Goal: Feedback & Contribution: Contribute content

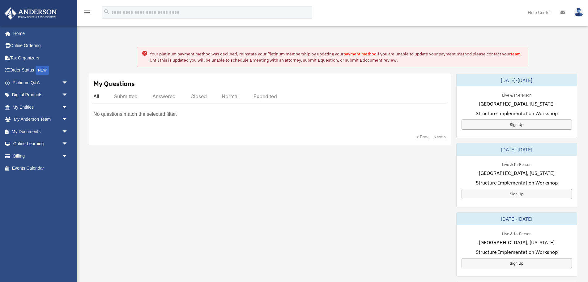
click at [361, 54] on link "payment method" at bounding box center [359, 54] width 33 height 6
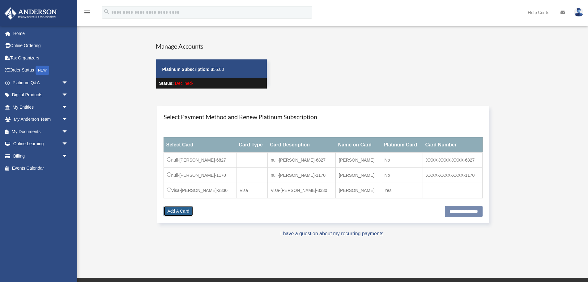
click at [172, 211] on link "Add A Card" at bounding box center [179, 211] width 30 height 11
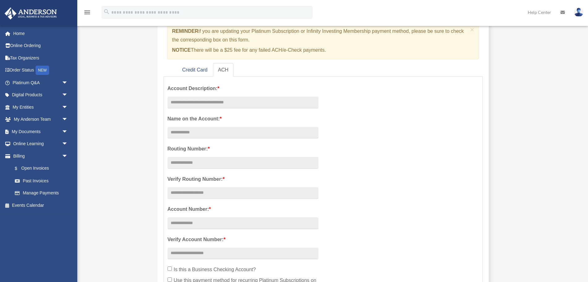
scroll to position [32, 0]
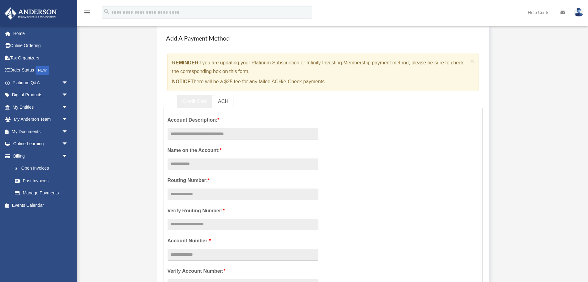
click at [202, 103] on link "Credit Card" at bounding box center [194, 102] width 35 height 14
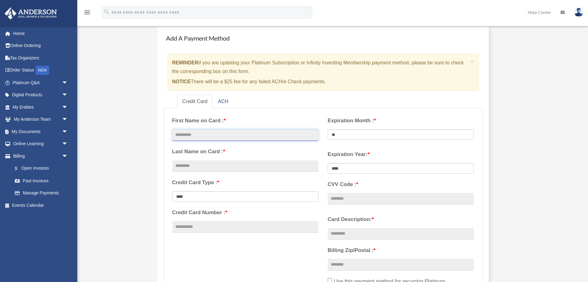
click at [193, 133] on input "text" at bounding box center [245, 135] width 146 height 12
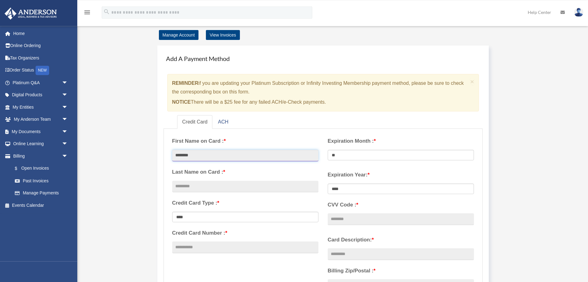
scroll to position [0, 0]
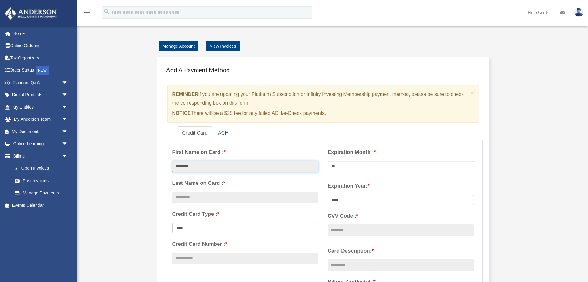
type input "********"
click at [191, 198] on input "text" at bounding box center [245, 198] width 146 height 12
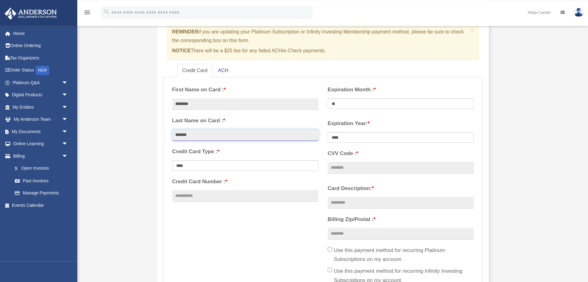
scroll to position [63, 0]
type input "*******"
click at [218, 195] on input "Credit Card Number : *" at bounding box center [245, 195] width 146 height 12
type input "**********"
click at [328, 98] on select "** ** ** ** ** ** ** ** ** ** ** **" at bounding box center [401, 103] width 146 height 11
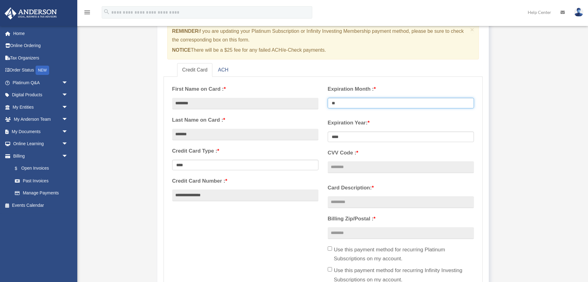
select select "**"
click option "**" at bounding box center [0, 0] width 0 height 0
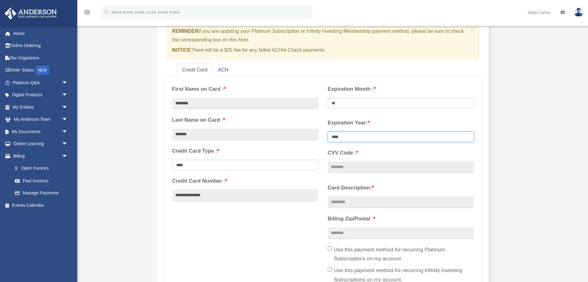
click at [328, 131] on select "**** **** **** **** **** **** **** **** ****" at bounding box center [401, 136] width 146 height 11
select select "****"
click option "****" at bounding box center [0, 0] width 0 height 0
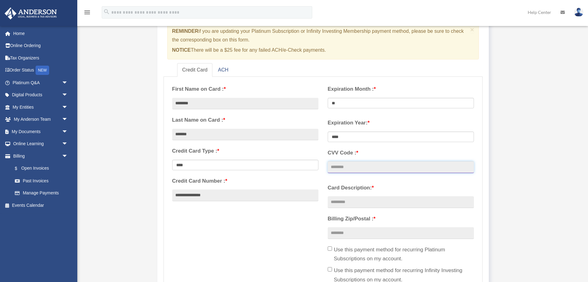
click at [376, 169] on input "CVV Code : *" at bounding box center [401, 167] width 146 height 12
type input "***"
click at [356, 201] on input "Card Description: *" at bounding box center [401, 202] width 146 height 12
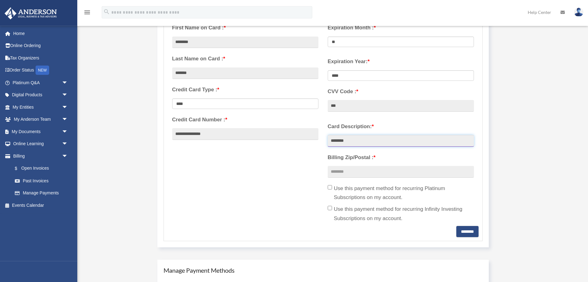
scroll to position [126, 0]
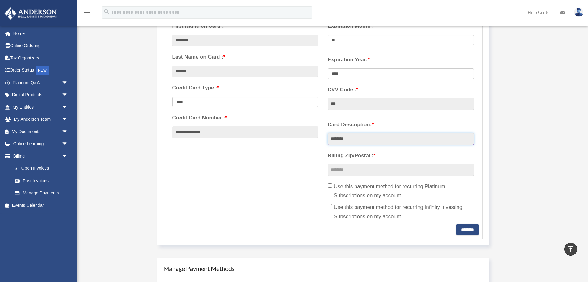
type input "********"
click at [360, 170] on input "Billing Zip/Postal : *" at bounding box center [401, 170] width 146 height 12
type input "*****"
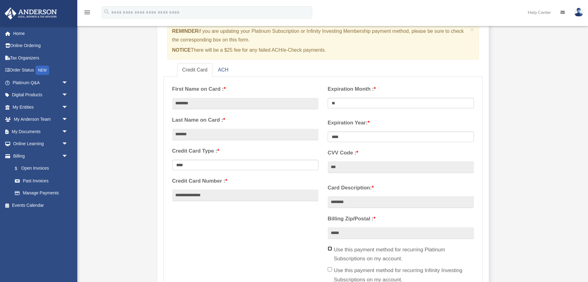
scroll to position [158, 0]
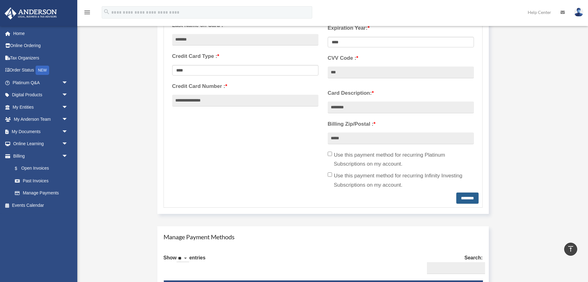
click at [465, 196] on input "********" at bounding box center [467, 197] width 22 height 11
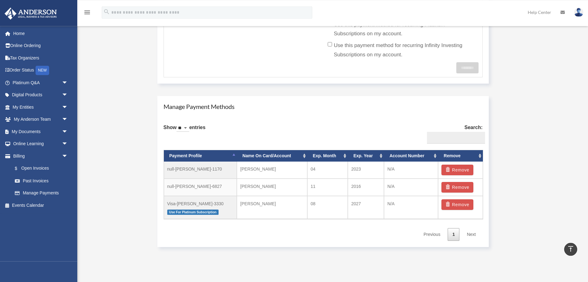
scroll to position [315, 0]
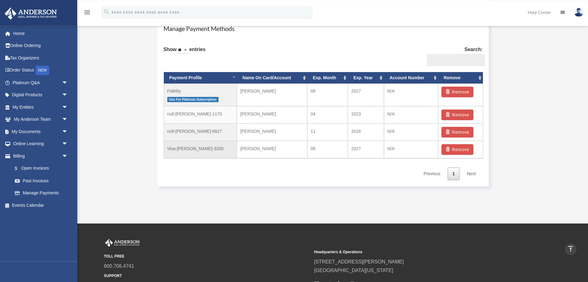
scroll to position [369, 0]
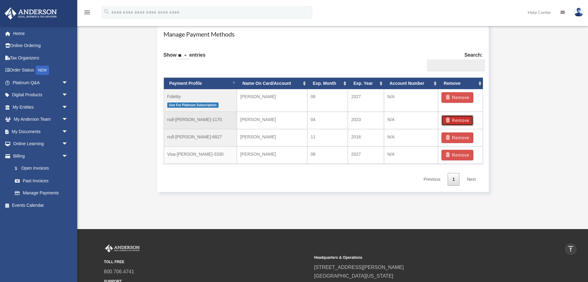
click at [465, 118] on button "Remove" at bounding box center [457, 120] width 32 height 11
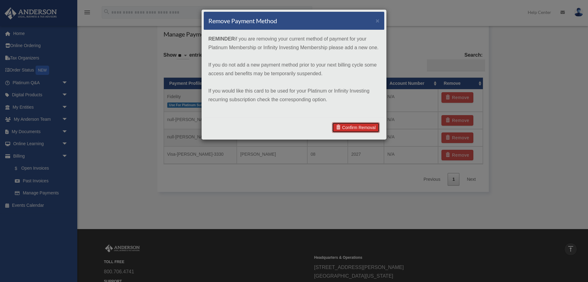
click at [351, 125] on link "Confirm Removal" at bounding box center [356, 127] width 48 height 11
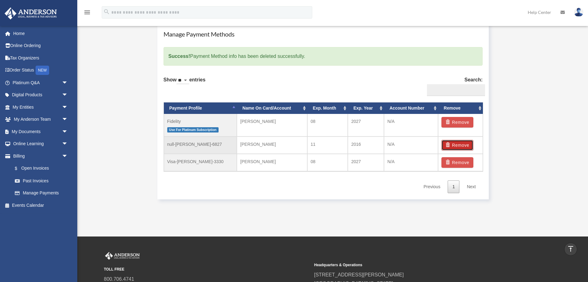
click at [456, 144] on button "Remove" at bounding box center [457, 145] width 32 height 11
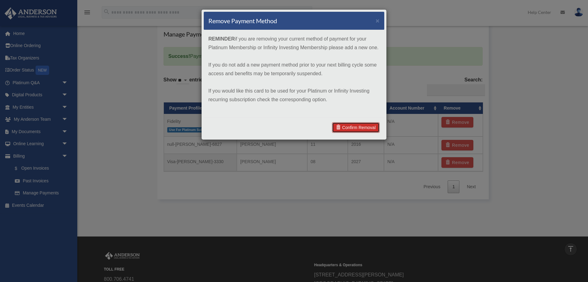
click at [368, 125] on link "Confirm Removal" at bounding box center [356, 127] width 48 height 11
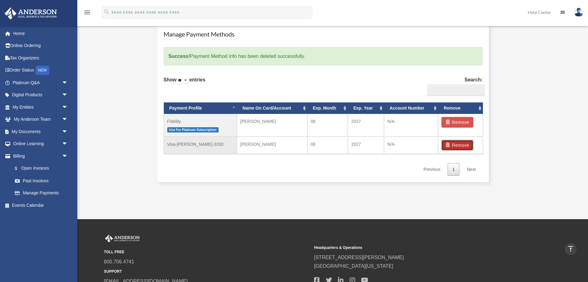
click at [465, 145] on button "Remove" at bounding box center [457, 145] width 32 height 11
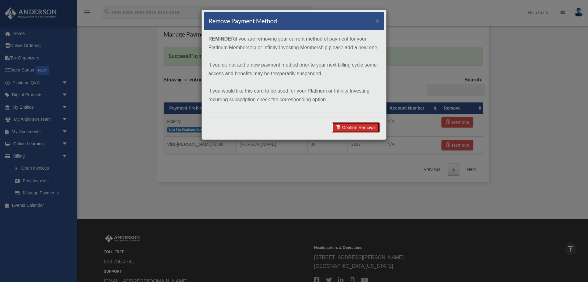
click at [356, 128] on link "Confirm Removal" at bounding box center [356, 127] width 48 height 11
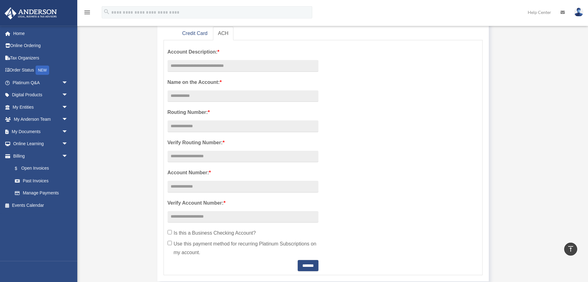
scroll to position [23, 0]
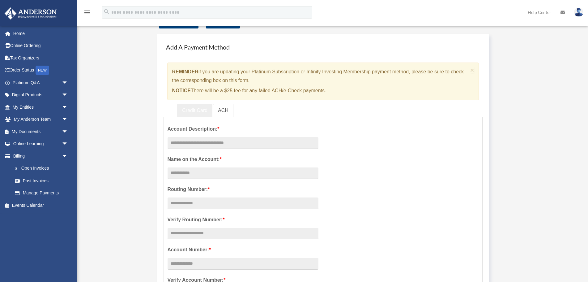
click at [189, 108] on link "Credit Card" at bounding box center [194, 111] width 35 height 14
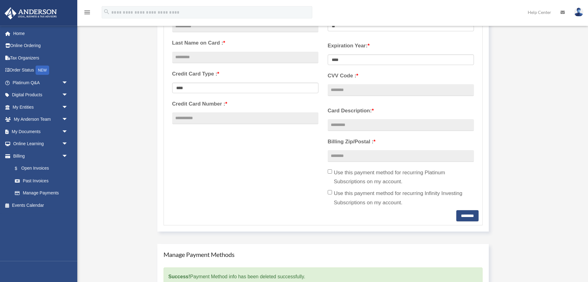
scroll to position [243, 0]
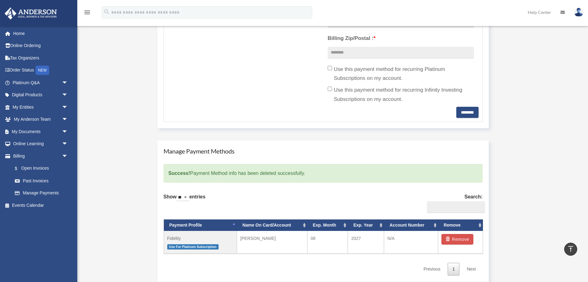
click at [436, 223] on th "Account Number" at bounding box center [411, 224] width 54 height 11
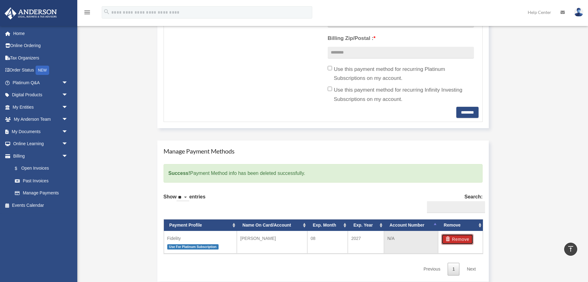
click at [457, 236] on button "Remove" at bounding box center [457, 239] width 32 height 11
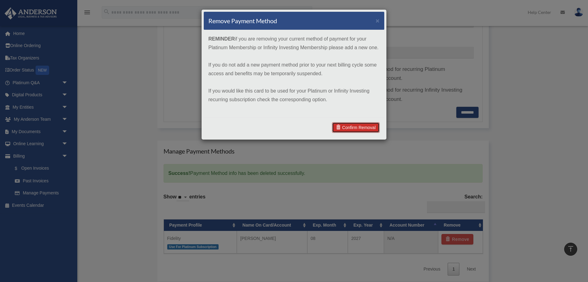
click at [358, 128] on link "Confirm Removal" at bounding box center [356, 127] width 48 height 11
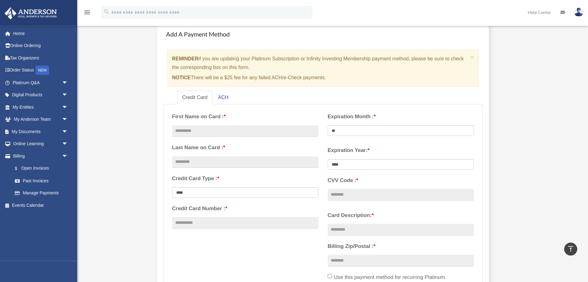
scroll to position [0, 0]
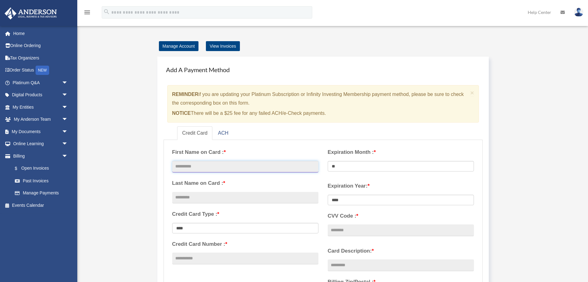
click at [204, 163] on input "text" at bounding box center [245, 167] width 146 height 12
type input "********"
click at [206, 198] on input "text" at bounding box center [245, 198] width 146 height 12
type input "*******"
click at [204, 257] on input "Credit Card Number : *" at bounding box center [245, 258] width 146 height 12
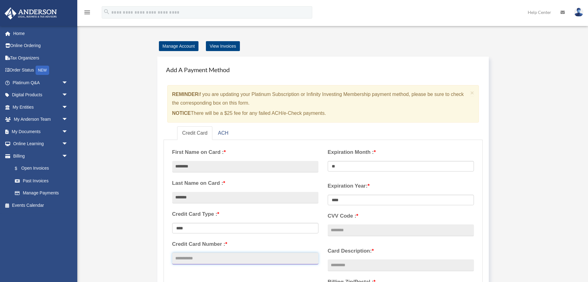
click at [204, 257] on input "Credit Card Number : *" at bounding box center [245, 258] width 146 height 12
type input "**********"
click at [328, 161] on select "** ** ** ** ** ** ** ** ** ** ** **" at bounding box center [401, 166] width 146 height 11
select select "**"
click option "**" at bounding box center [0, 0] width 0 height 0
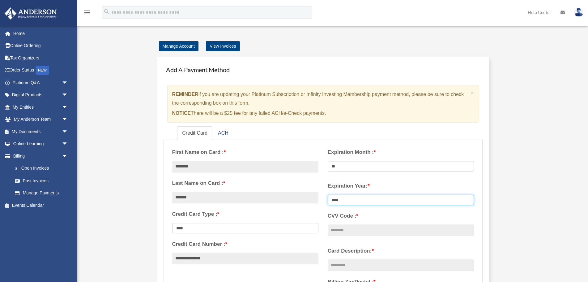
click at [328, 194] on select "**** **** **** **** **** **** **** **** ****" at bounding box center [401, 199] width 146 height 11
select select "****"
click option "****" at bounding box center [0, 0] width 0 height 0
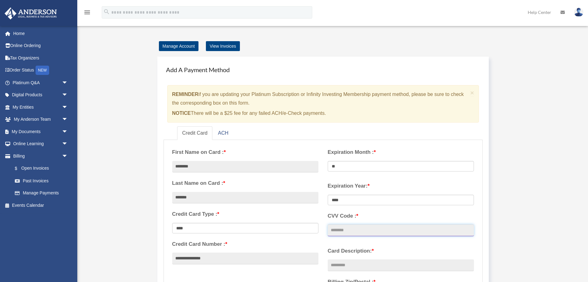
click at [376, 229] on input "CVV Code : *" at bounding box center [401, 230] width 146 height 12
click at [372, 232] on input "***" at bounding box center [401, 230] width 146 height 12
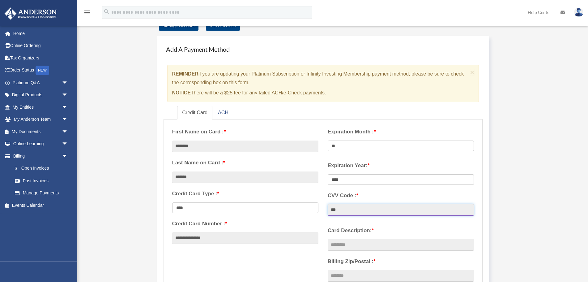
scroll to position [32, 0]
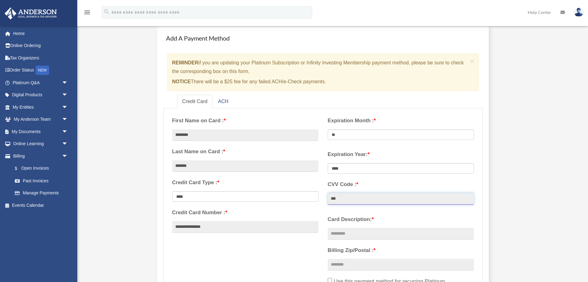
type input "***"
click at [356, 232] on input "Card Description: *" at bounding box center [401, 233] width 146 height 12
click at [363, 235] on input "********" at bounding box center [401, 233] width 146 height 12
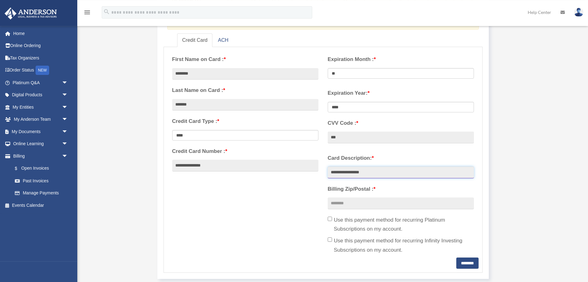
scroll to position [95, 0]
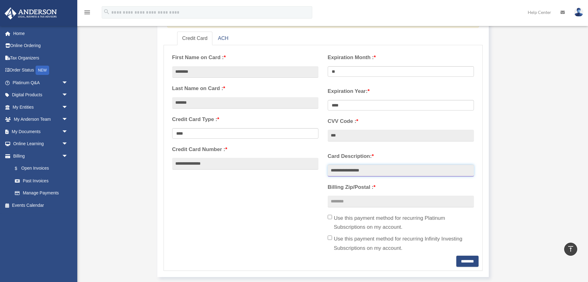
type input "**********"
click at [359, 201] on input "Billing Zip/Postal : *" at bounding box center [401, 201] width 146 height 12
type input "*****"
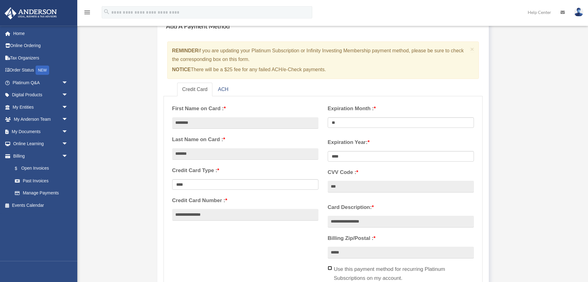
scroll to position [126, 0]
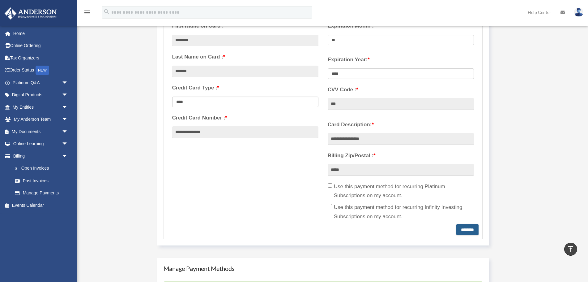
click at [464, 227] on input "********" at bounding box center [467, 229] width 22 height 11
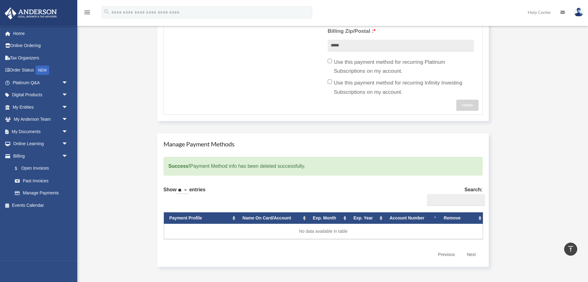
scroll to position [252, 0]
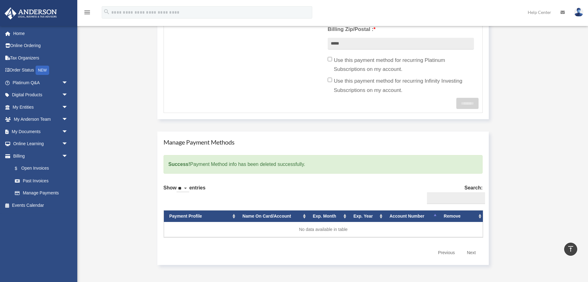
click at [176, 185] on select "** ** ** ***" at bounding box center [182, 188] width 13 height 7
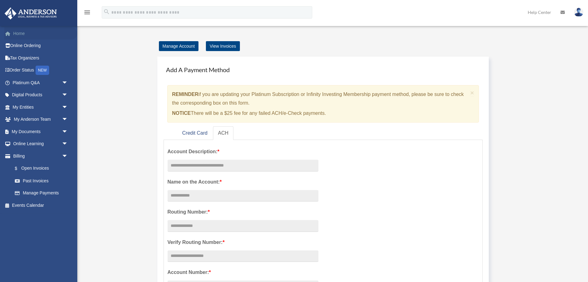
click at [19, 31] on link "Home" at bounding box center [40, 33] width 73 height 12
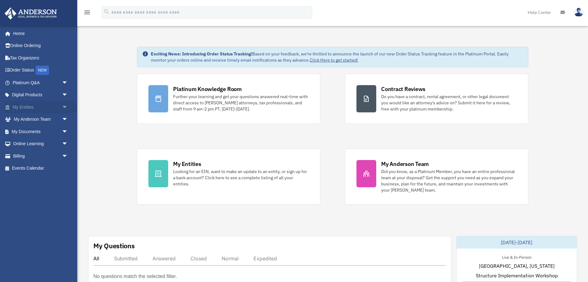
click at [64, 106] on span "arrow_drop_down" at bounding box center [68, 107] width 12 height 13
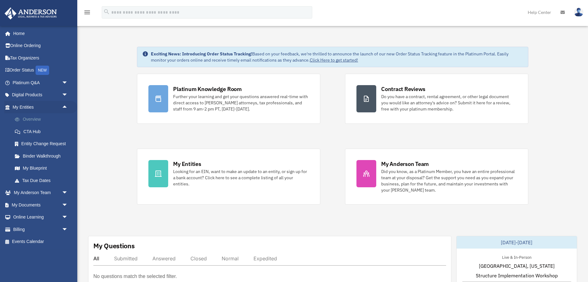
click at [46, 121] on link "Overview" at bounding box center [43, 119] width 69 height 12
click at [38, 118] on link "Overview" at bounding box center [43, 119] width 69 height 12
click at [37, 117] on link "Overview" at bounding box center [43, 119] width 69 height 12
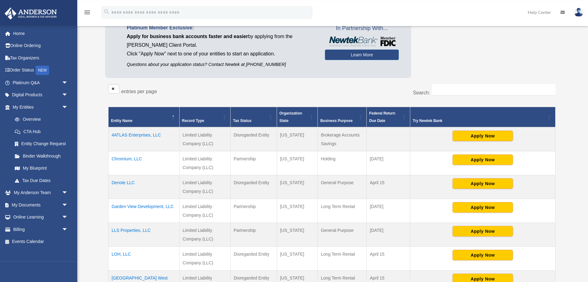
scroll to position [63, 0]
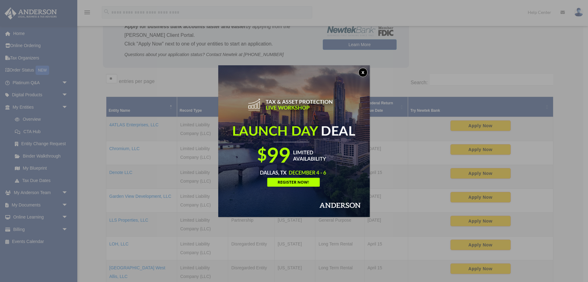
click at [362, 70] on button "x" at bounding box center [362, 72] width 9 height 9
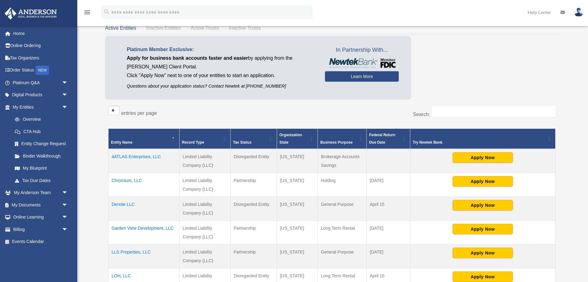
scroll to position [0, 0]
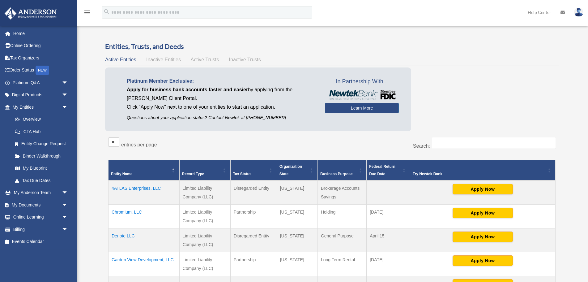
click at [204, 62] on span "Active Trusts" at bounding box center [205, 59] width 28 height 5
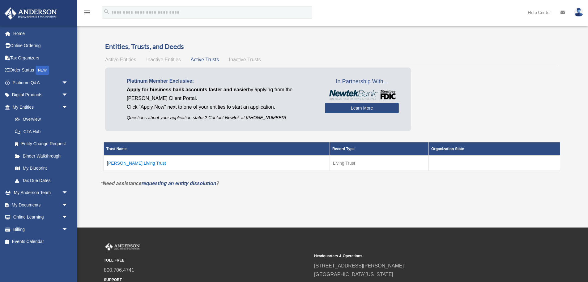
click at [130, 164] on td "Lehmann Living Trust" at bounding box center [217, 162] width 226 height 15
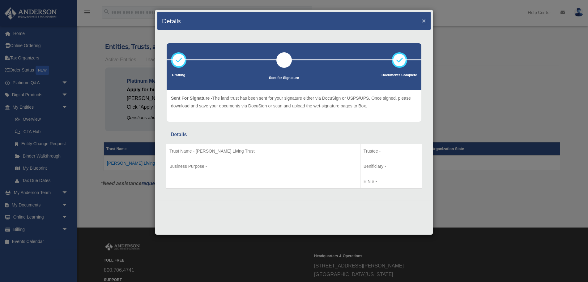
click at [423, 22] on button "×" at bounding box center [424, 20] width 4 height 6
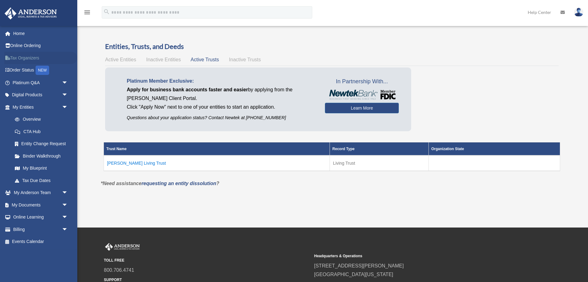
click at [29, 56] on link "Tax Organizers" at bounding box center [40, 58] width 73 height 12
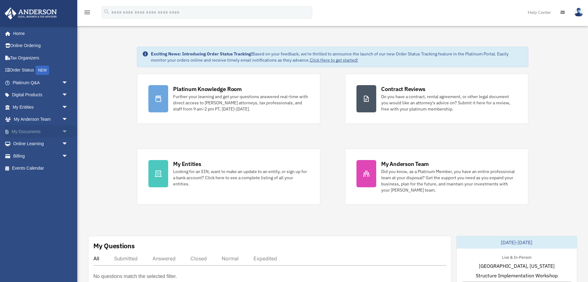
click at [34, 133] on link "My Documents arrow_drop_down" at bounding box center [40, 131] width 73 height 12
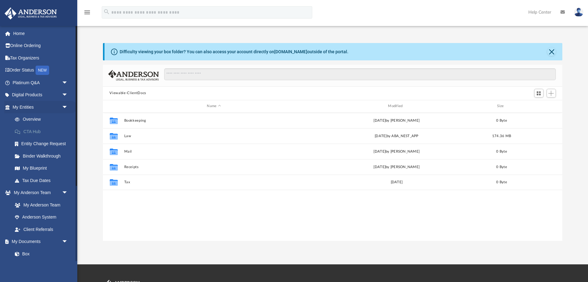
scroll to position [140, 460]
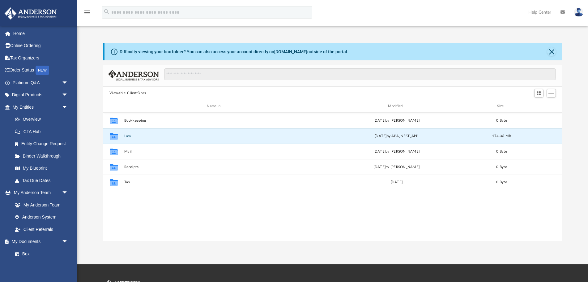
click at [137, 134] on button "Law" at bounding box center [214, 136] width 180 height 4
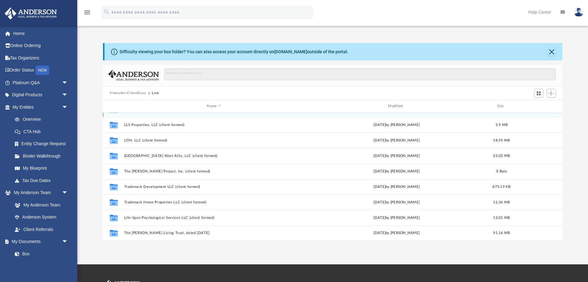
scroll to position [0, 0]
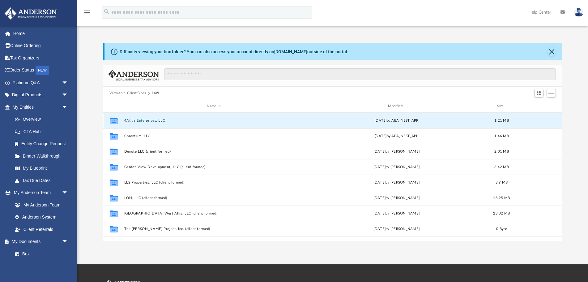
click at [229, 120] on button "4Atlas Enterprises, LLC" at bounding box center [214, 120] width 180 height 4
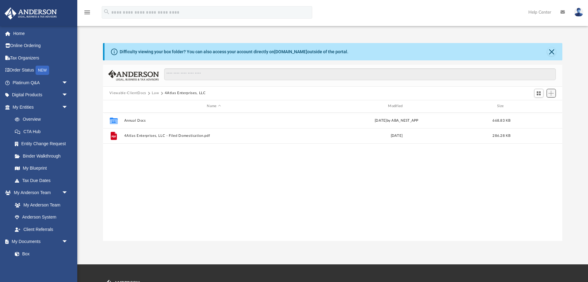
click at [550, 92] on span "Add" at bounding box center [550, 93] width 5 height 5
click at [542, 105] on li "Upload" at bounding box center [543, 105] width 20 height 6
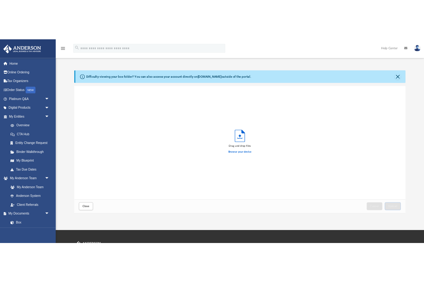
scroll to position [1, 0]
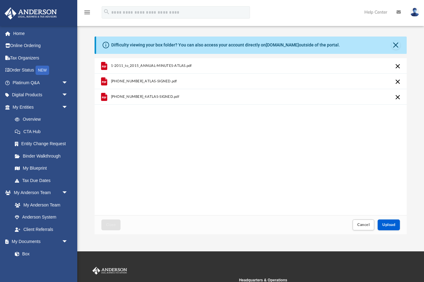
click at [285, 112] on div "1-2011_to_2015_ANNUAL-MINUTES-ATLAS.pdf 2-2021-2016_ATLAS-SIGNED.pdf 3-2025-202…" at bounding box center [251, 136] width 312 height 157
click at [394, 223] on span "Upload" at bounding box center [388, 225] width 13 height 4
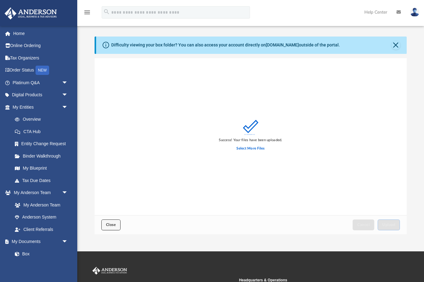
click at [106, 221] on button "Close" at bounding box center [110, 224] width 19 height 11
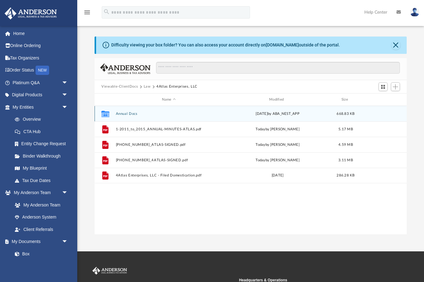
click at [128, 111] on div "Collaborated Folder Annual Docs Thu Aug 7 2025 by ABA_NEST_APP 668.83 KB" at bounding box center [251, 113] width 312 height 15
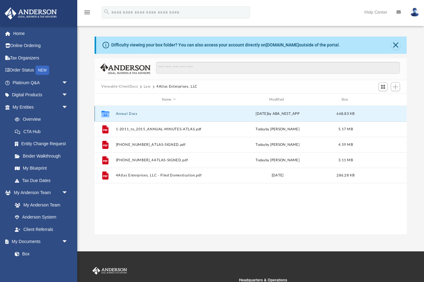
click at [128, 111] on div "Collaborated Folder Annual Docs Thu Aug 7 2025 by ABA_NEST_APP 668.83 KB" at bounding box center [251, 113] width 312 height 15
click at [130, 113] on button "Annual Docs" at bounding box center [169, 114] width 106 height 4
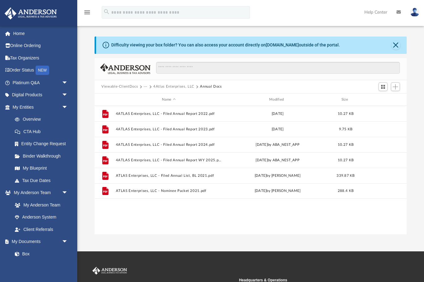
click at [175, 97] on div "Name Modified Size" at bounding box center [251, 99] width 312 height 12
click at [173, 98] on div "Name" at bounding box center [169, 100] width 106 height 6
click at [129, 86] on button "Viewable-ClientDocs" at bounding box center [119, 87] width 36 height 6
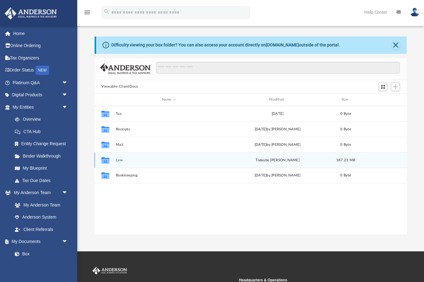
click at [194, 156] on div "Collaborated Folder Law [DATE] by [PERSON_NAME] 187.23 MB" at bounding box center [251, 159] width 312 height 15
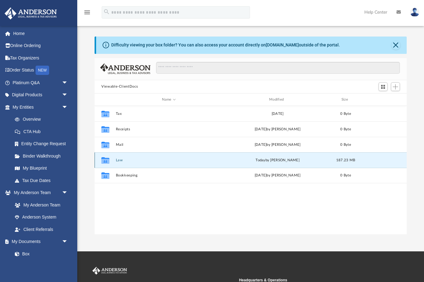
click at [104, 158] on icon "grid" at bounding box center [105, 160] width 8 height 6
click at [104, 159] on icon "grid" at bounding box center [105, 161] width 8 height 5
click at [116, 158] on button "Law" at bounding box center [169, 160] width 106 height 4
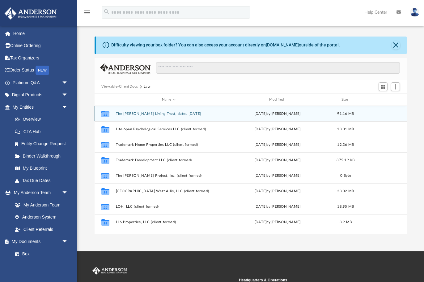
click at [175, 112] on button "​The [PERSON_NAME] Living Trust, dated [DATE]" at bounding box center [169, 114] width 106 height 4
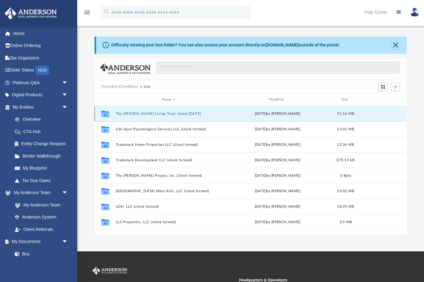
click at [175, 112] on button "​The [PERSON_NAME] Living Trust, dated [DATE]" at bounding box center [169, 114] width 106 height 4
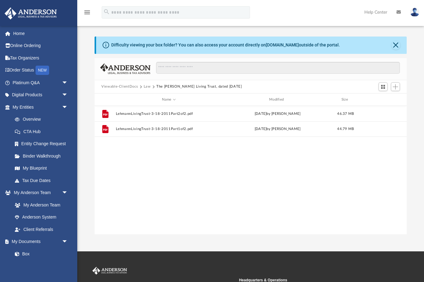
click at [147, 86] on button "Law" at bounding box center [147, 87] width 7 height 6
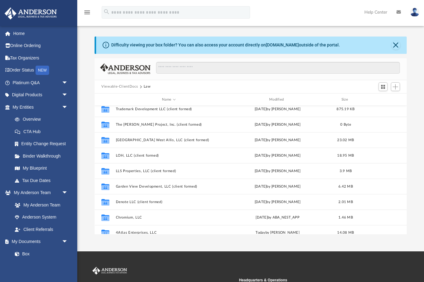
scroll to position [57, 0]
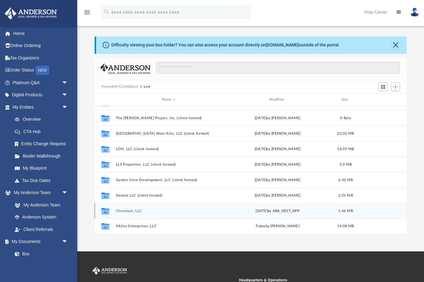
click at [126, 209] on button "Chromium, LLC" at bounding box center [169, 211] width 106 height 4
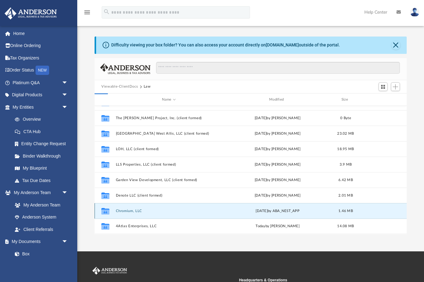
scroll to position [0, 0]
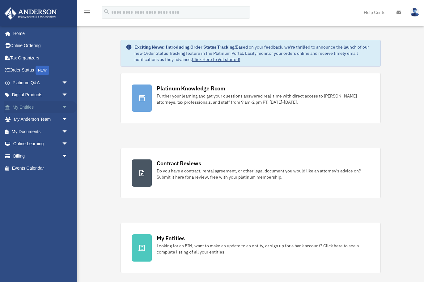
click at [64, 105] on span "arrow_drop_down" at bounding box center [68, 107] width 12 height 13
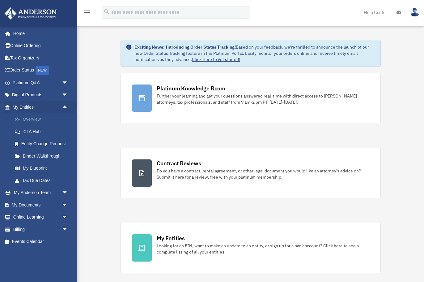
click at [40, 118] on link "Overview" at bounding box center [43, 119] width 69 height 12
click at [36, 119] on link "Overview" at bounding box center [43, 119] width 69 height 12
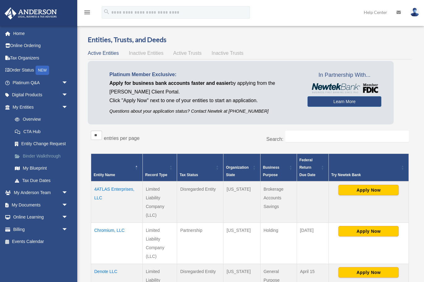
click at [45, 154] on link "Binder Walkthrough" at bounding box center [43, 156] width 69 height 12
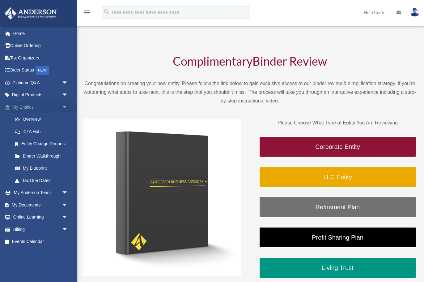
click at [66, 106] on span "arrow_drop_down" at bounding box center [68, 107] width 12 height 13
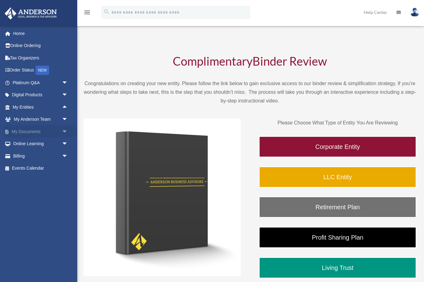
click at [66, 130] on span "arrow_drop_down" at bounding box center [68, 131] width 12 height 13
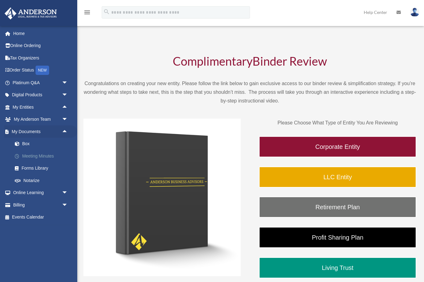
click at [49, 155] on link "Meeting Minutes" at bounding box center [43, 156] width 69 height 12
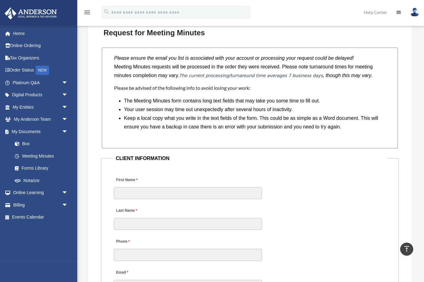
scroll to position [519, 0]
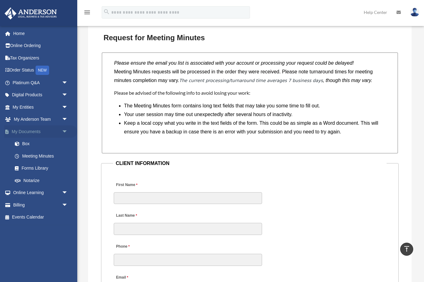
click at [65, 130] on span "arrow_drop_down" at bounding box center [68, 131] width 12 height 13
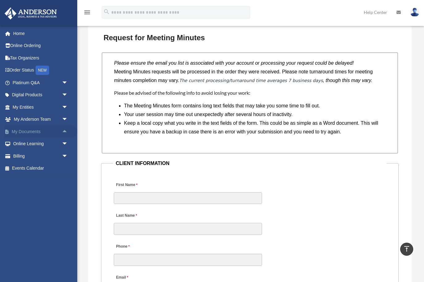
click at [65, 130] on span "arrow_drop_up" at bounding box center [68, 131] width 12 height 13
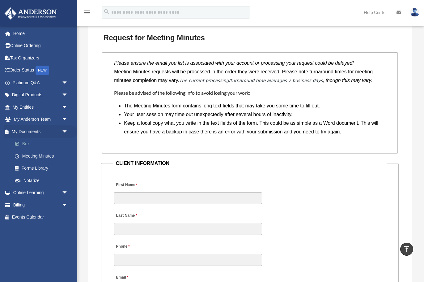
click at [25, 144] on link "Box" at bounding box center [43, 144] width 69 height 12
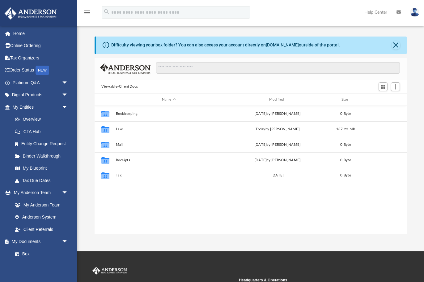
scroll to position [140, 312]
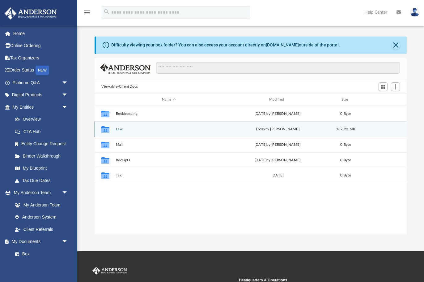
click at [276, 126] on div "Collaborated Folder Law [DATE] by [PERSON_NAME] 187.23 MB" at bounding box center [251, 128] width 312 height 15
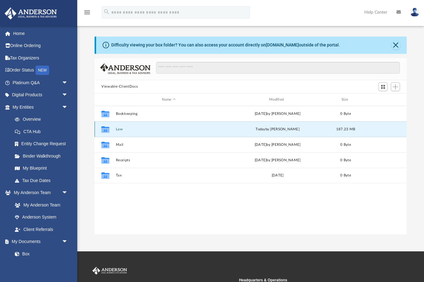
click at [185, 125] on div "Collaborated Folder Law today by Thomas Lehmann 187.23 MB" at bounding box center [251, 128] width 312 height 15
click at [118, 128] on button "Law" at bounding box center [169, 129] width 106 height 4
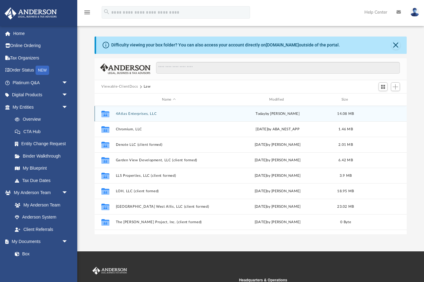
click at [288, 111] on div "today by Thomas Lehmann" at bounding box center [278, 114] width 106 height 6
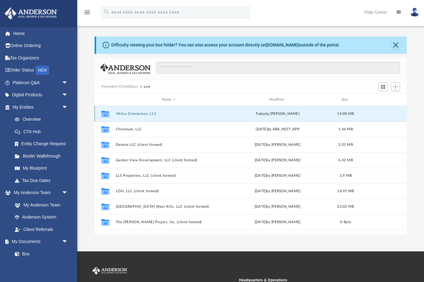
click at [288, 111] on div "today by Thomas Lehmann" at bounding box center [278, 114] width 106 height 6
click at [136, 114] on button "4Atlas Enterprises, LLC" at bounding box center [169, 114] width 106 height 4
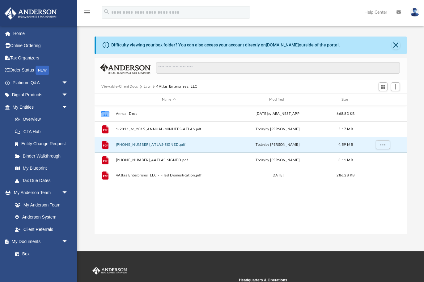
click at [258, 208] on div "Collaborated Folder Annual Docs Thu Aug 7 2025 by ABA_NEST_APP 668.83 KB File 1…" at bounding box center [251, 170] width 312 height 128
click at [147, 85] on button "Law" at bounding box center [147, 87] width 7 height 6
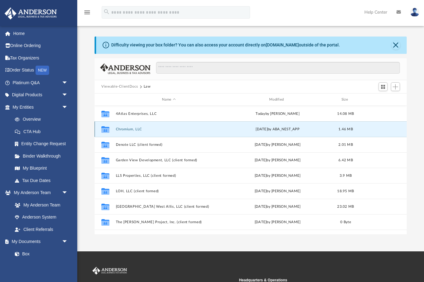
click at [186, 130] on button "Chromium, LLC" at bounding box center [169, 129] width 106 height 4
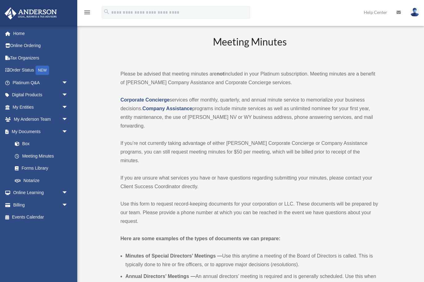
scroll to position [519, 0]
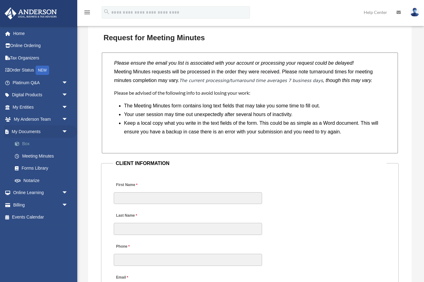
click at [32, 143] on link "Box" at bounding box center [43, 144] width 69 height 12
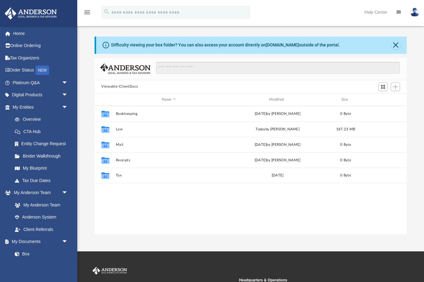
scroll to position [140, 312]
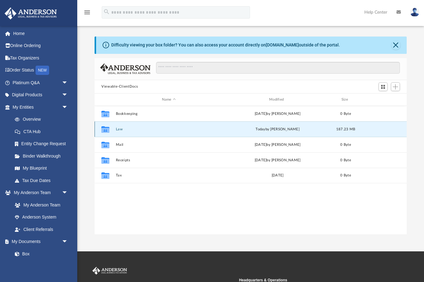
click at [157, 128] on button "Law" at bounding box center [169, 129] width 106 height 4
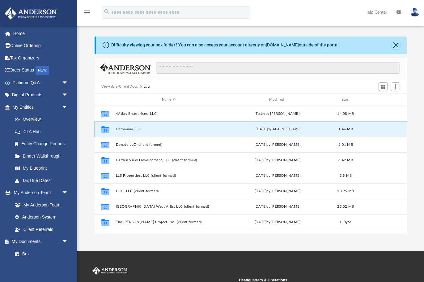
click at [189, 128] on button "Chromium, LLC" at bounding box center [169, 129] width 106 height 4
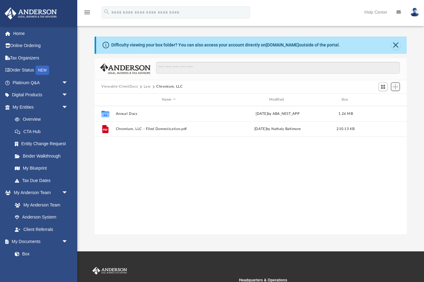
click at [395, 86] on span "Add" at bounding box center [395, 86] width 5 height 5
click at [385, 97] on li "Upload" at bounding box center [387, 99] width 20 height 6
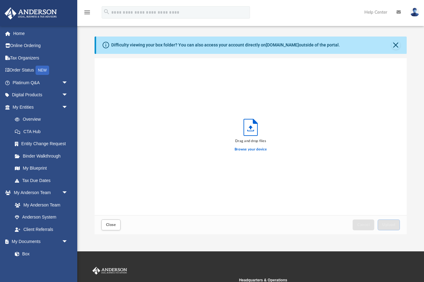
scroll to position [157, 312]
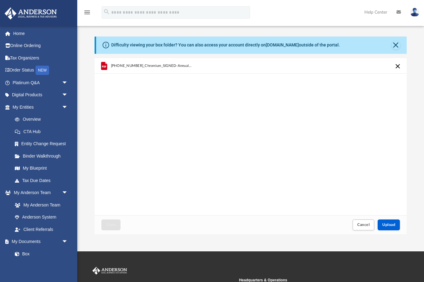
click at [257, 140] on div "1-2025-2014_Chromium_SIGNED-Annual-Mtg-Minutes.pdf" at bounding box center [251, 136] width 312 height 157
click at [391, 222] on button "Upload" at bounding box center [389, 224] width 22 height 11
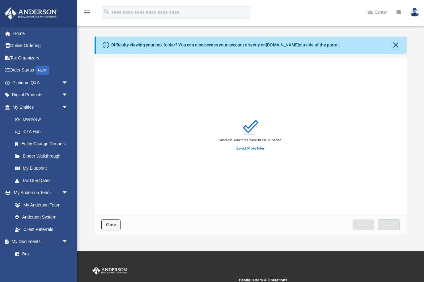
click at [107, 224] on span "Close" at bounding box center [111, 225] width 10 height 4
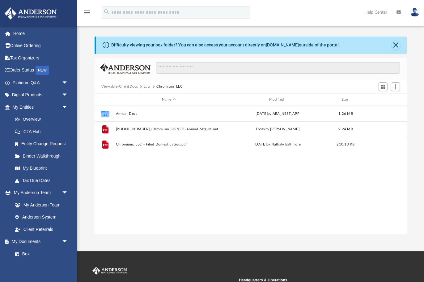
click at [148, 85] on button "Law" at bounding box center [147, 87] width 7 height 6
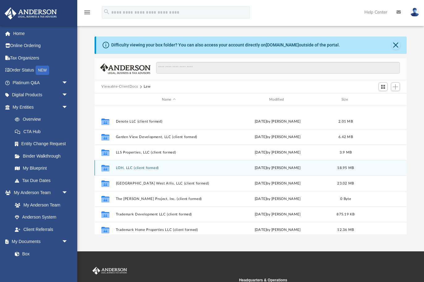
scroll to position [57, 0]
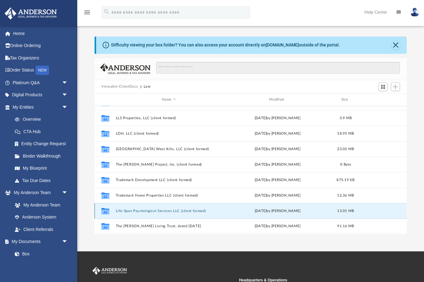
click at [152, 210] on button "​Life-Span Psychological Services LLC (client formed)" at bounding box center [169, 211] width 106 height 4
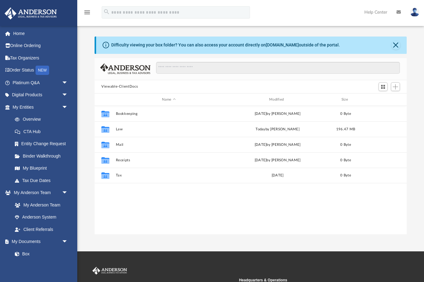
scroll to position [140, 312]
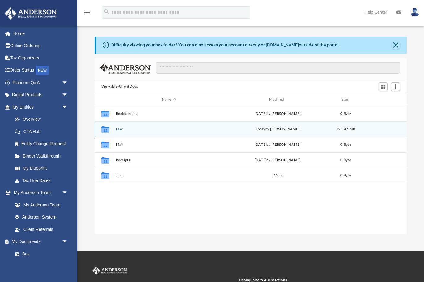
click at [178, 131] on div "Collaborated Folder Law [DATE] by [PERSON_NAME] 196.47 MB" at bounding box center [251, 128] width 312 height 15
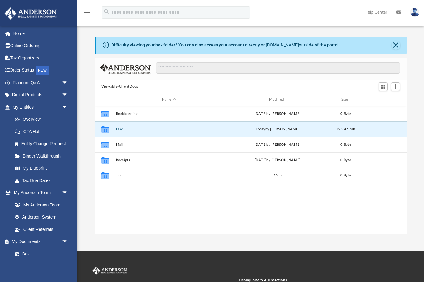
click at [179, 131] on button "Law" at bounding box center [169, 129] width 106 height 4
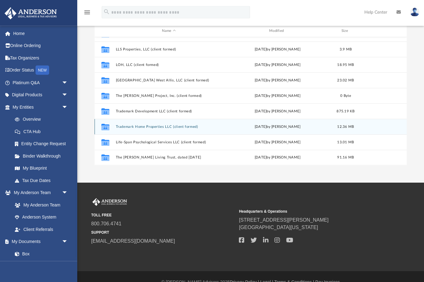
scroll to position [80, 0]
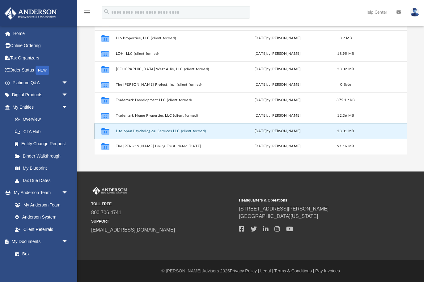
click at [153, 130] on button "​Life-Span Psychological Services LLC (client formed)" at bounding box center [169, 131] width 106 height 4
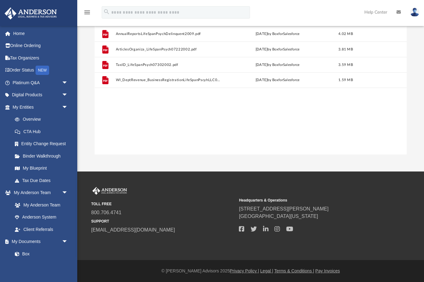
scroll to position [0, 0]
click at [261, 111] on div "File AnnualReportsLifeSpanPsychDelinquent2009.pdf Mon Jan 19 2015 by BoxforSale…" at bounding box center [251, 90] width 312 height 128
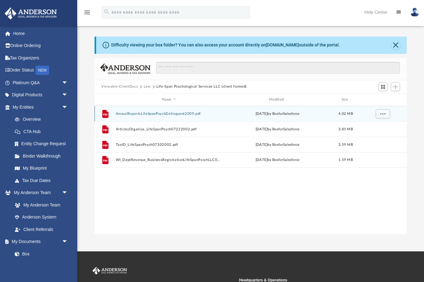
click at [161, 112] on div "File AnnualReportsLifeSpanPsychDelinquent2009.pdf Mon Jan 19 2015 by BoxforSale…" at bounding box center [251, 113] width 312 height 15
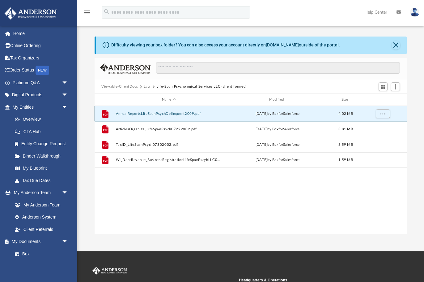
click at [161, 112] on div "File AnnualReportsLifeSpanPsychDelinquent2009.pdf Mon Jan 19 2015 by BoxforSale…" at bounding box center [251, 113] width 312 height 15
click at [140, 112] on button "AnnualReportsLifeSpanPsychDelinquent2009.pdf" at bounding box center [169, 114] width 106 height 4
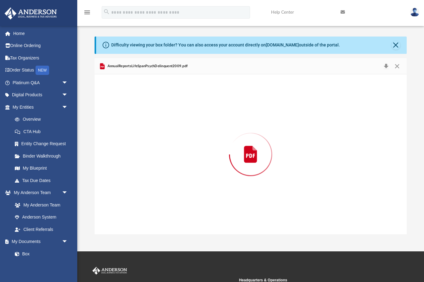
click at [140, 112] on div "Preview" at bounding box center [251, 153] width 312 height 159
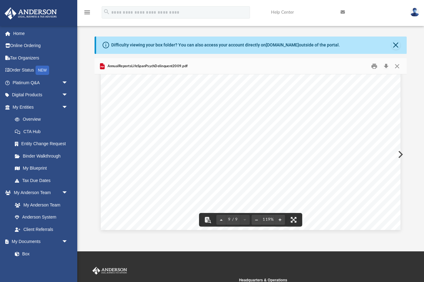
scroll to position [3429, 0]
click at [398, 66] on button "Close" at bounding box center [397, 66] width 11 height 10
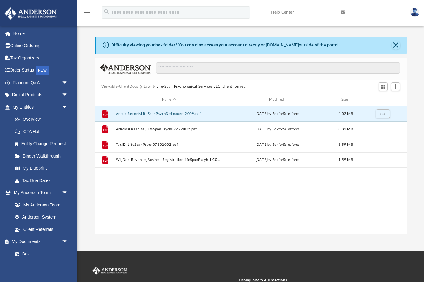
click at [288, 206] on div "File AnnualReportsLifeSpanPsychDelinquent2009.pdf Mon Jan 19 2015 by BoxforSale…" at bounding box center [251, 170] width 312 height 128
click at [393, 84] on span "Add" at bounding box center [395, 86] width 5 height 5
click at [386, 99] on li "Upload" at bounding box center [387, 99] width 20 height 6
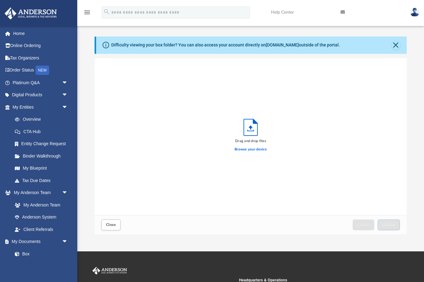
scroll to position [157, 312]
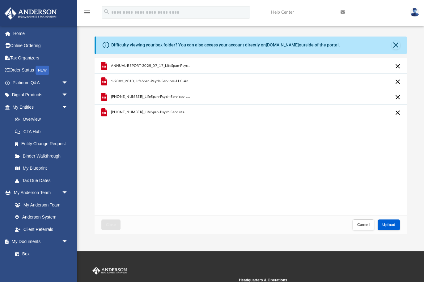
click at [267, 169] on div "ANNUAL-REPORT-2025_07_17_LifeSpan-Psych-LLC.pdf 1-2003_2010_LifeSpan-Psych-Serv…" at bounding box center [251, 136] width 312 height 157
click at [391, 224] on span "Upload" at bounding box center [388, 225] width 13 height 4
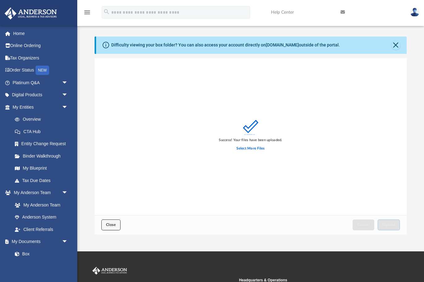
click at [113, 220] on button "Close" at bounding box center [110, 224] width 19 height 11
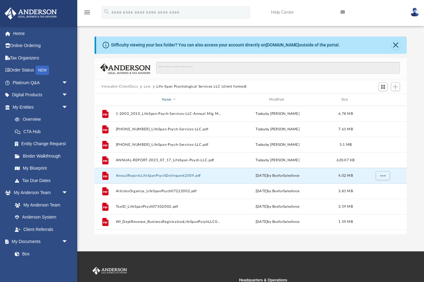
click at [168, 98] on div "Name" at bounding box center [169, 100] width 106 height 6
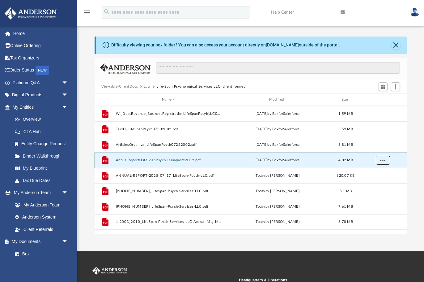
click at [384, 157] on button "More options" at bounding box center [383, 159] width 14 height 9
click at [148, 86] on button "Law" at bounding box center [147, 87] width 7 height 6
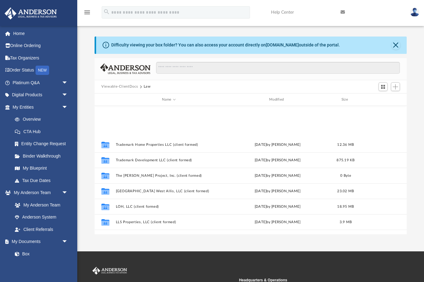
scroll to position [57, 0]
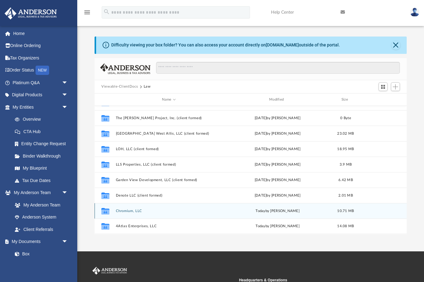
click at [130, 207] on div "Collaborated Folder Chromium, LLC today by Thomas Lehmann 10.71 MB" at bounding box center [251, 210] width 312 height 15
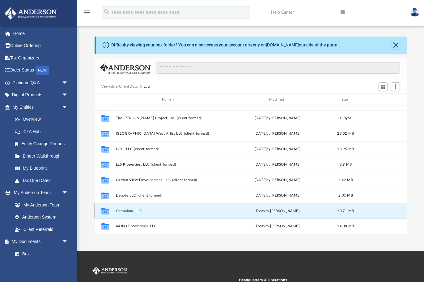
click at [130, 211] on button "Chromium, LLC" at bounding box center [169, 211] width 106 height 4
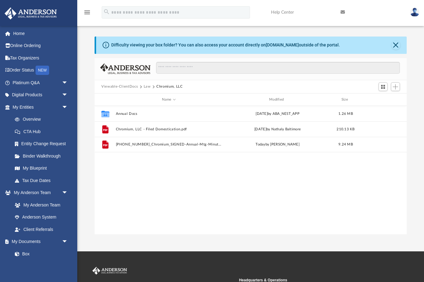
scroll to position [0, 0]
click at [147, 86] on button "Law" at bounding box center [147, 87] width 7 height 6
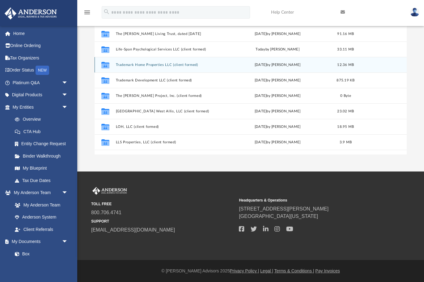
click at [155, 62] on div "Collaborated Folder Trademark Home Properties LLC (client formed) Thu Dec 12 20…" at bounding box center [251, 64] width 312 height 15
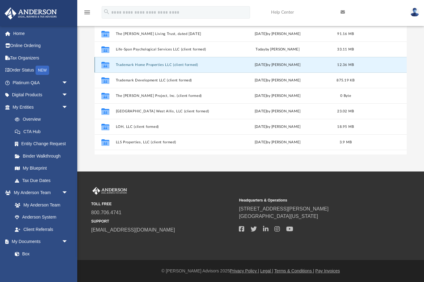
click at [155, 62] on div "Collaborated Folder Trademark Home Properties LLC (client formed) Thu Dec 12 20…" at bounding box center [251, 64] width 312 height 15
click at [120, 63] on button "Trademark Home Properties LLC (client formed)" at bounding box center [169, 65] width 106 height 4
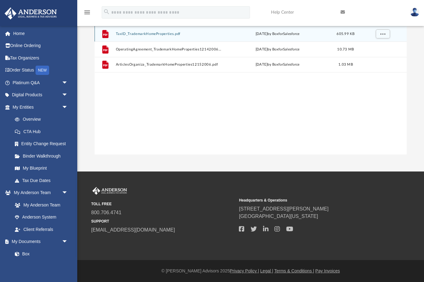
scroll to position [17, 0]
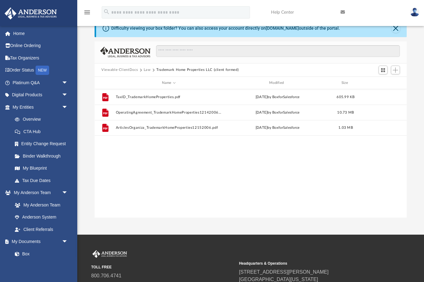
click at [229, 162] on div "File TaxID_TrademarkHomeProperties.pdf Mon Jan 19 2015 by BoxforSalesforce 605.…" at bounding box center [251, 153] width 312 height 128
click at [395, 70] on span "Add" at bounding box center [395, 69] width 5 height 5
click at [388, 83] on li "Upload" at bounding box center [387, 82] width 20 height 6
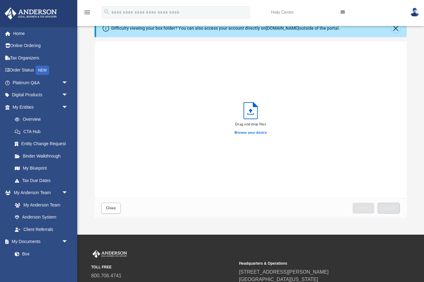
scroll to position [157, 312]
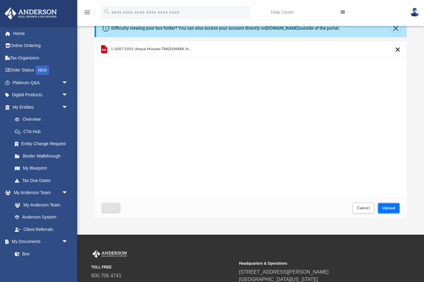
click at [386, 208] on span "Upload" at bounding box center [388, 208] width 13 height 4
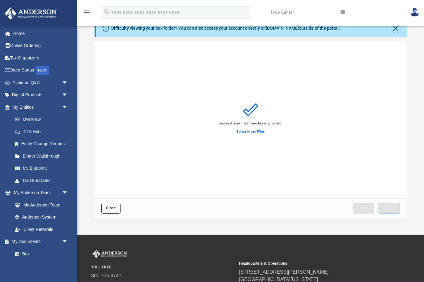
click at [111, 207] on span "Close" at bounding box center [111, 208] width 10 height 4
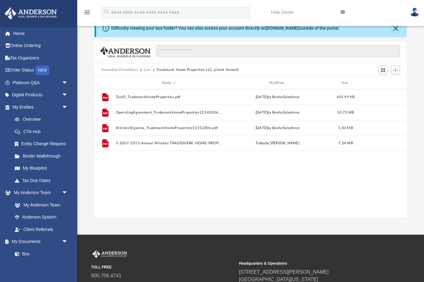
click at [148, 68] on button "Law" at bounding box center [147, 70] width 7 height 6
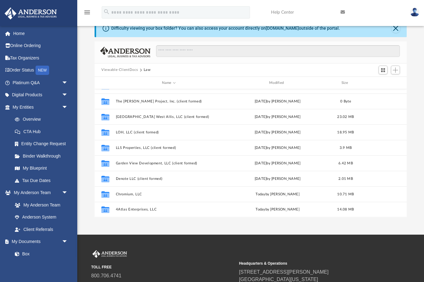
scroll to position [0, 0]
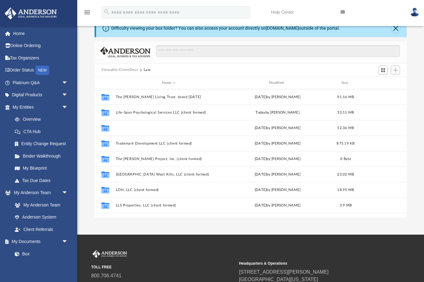
click at [154, 127] on button "Trademark Home Properties LLC (client formed)" at bounding box center [169, 128] width 106 height 4
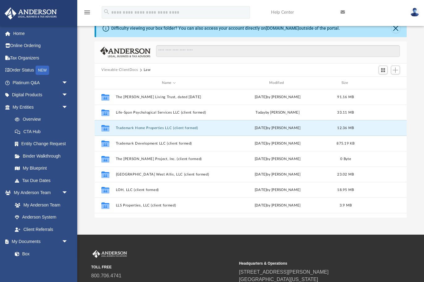
click at [154, 127] on button "Trademark Home Properties LLC (client formed)" at bounding box center [169, 128] width 106 height 4
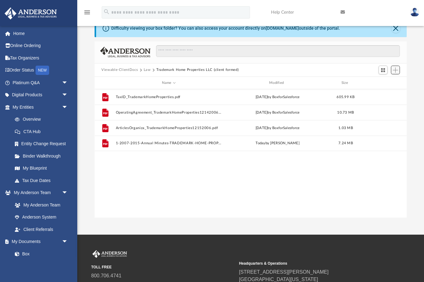
click at [395, 70] on span "Add" at bounding box center [395, 69] width 5 height 5
click at [385, 82] on li "Upload" at bounding box center [387, 82] width 20 height 6
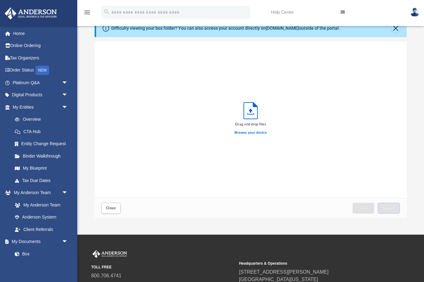
scroll to position [157, 312]
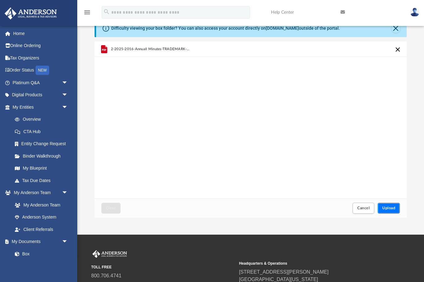
click at [386, 206] on button "Upload" at bounding box center [389, 207] width 22 height 11
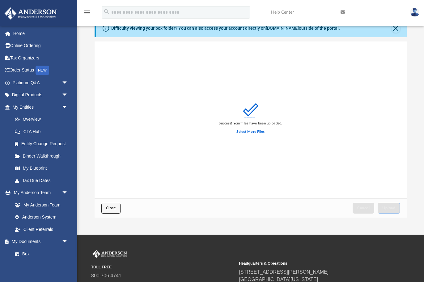
click at [112, 207] on span "Close" at bounding box center [111, 208] width 10 height 4
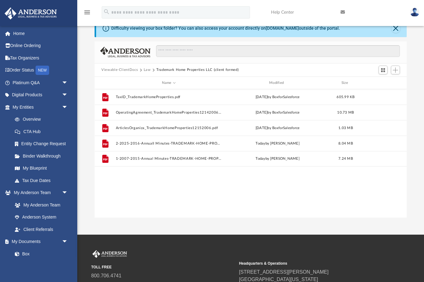
click at [245, 180] on div "File TaxID_TrademarkHomeProperties.pdf Mon Jan 19 2015 by BoxforSalesforce 605.…" at bounding box center [251, 153] width 312 height 128
click at [146, 68] on button "Law" at bounding box center [147, 70] width 7 height 6
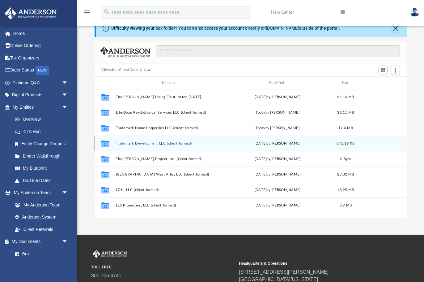
click at [155, 142] on button "Trademark Development LLC (client formed)" at bounding box center [169, 143] width 106 height 4
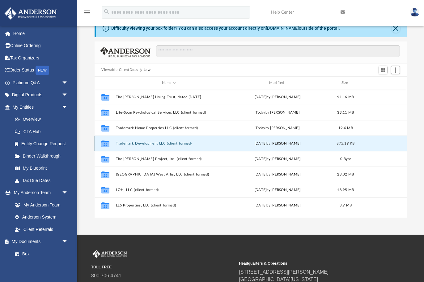
click at [155, 142] on button "Trademark Development LLC (client formed)" at bounding box center [169, 143] width 106 height 4
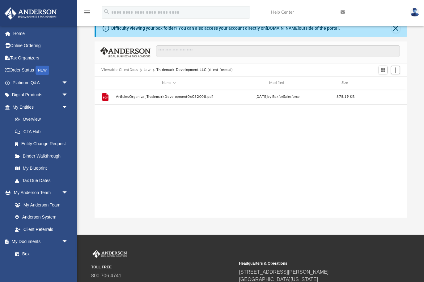
click at [263, 115] on div "File ArticlesOrganiza_TrademarkDevelopment06052008.pdf Mon Jan 19 2015 by Boxfo…" at bounding box center [251, 153] width 312 height 128
click at [395, 69] on span "Add" at bounding box center [395, 69] width 5 height 5
click at [381, 83] on li "Upload" at bounding box center [387, 82] width 20 height 6
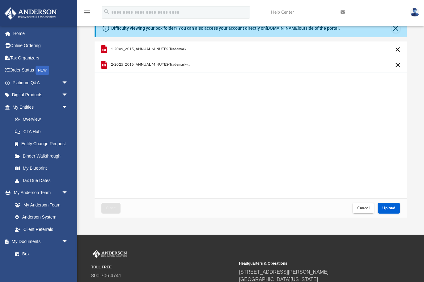
click at [210, 135] on div "1-2009_2015_ANNUAL MINUTES-Trademark-Development-LLC.pdf 2-2025_2016_ANNUAL MIN…" at bounding box center [251, 119] width 312 height 157
click at [393, 208] on span "Upload" at bounding box center [388, 208] width 13 height 4
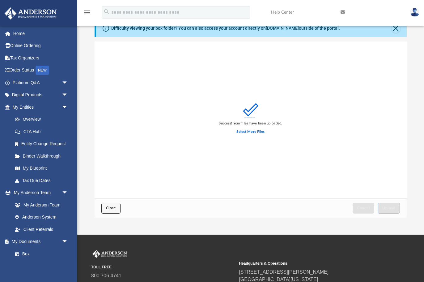
click at [108, 205] on button "Close" at bounding box center [110, 207] width 19 height 11
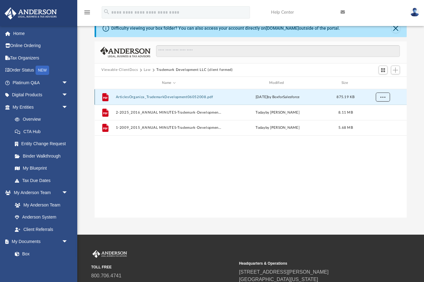
click at [384, 97] on span "More options" at bounding box center [383, 96] width 5 height 3
click at [374, 111] on li "Preview" at bounding box center [377, 110] width 18 height 6
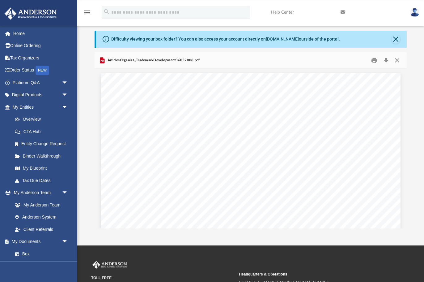
scroll to position [0, 0]
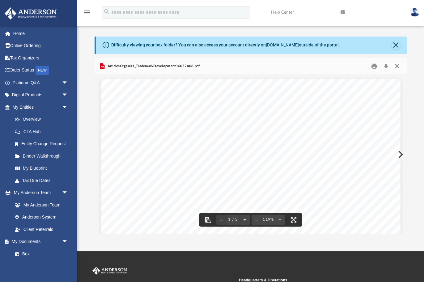
click at [397, 65] on button "Close" at bounding box center [397, 66] width 11 height 10
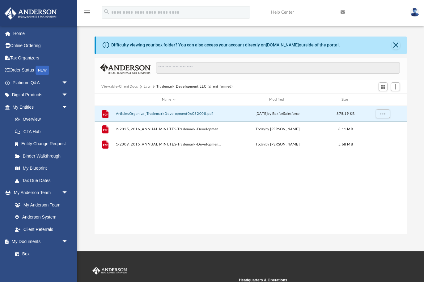
click at [147, 85] on button "Law" at bounding box center [147, 87] width 7 height 6
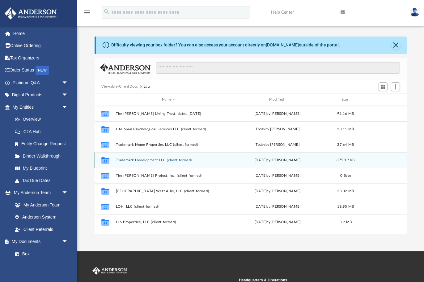
click at [159, 159] on button "Trademark Development LLC (client formed)" at bounding box center [169, 160] width 106 height 4
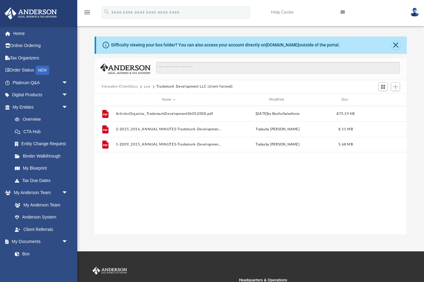
click at [145, 85] on button "Law" at bounding box center [147, 87] width 7 height 6
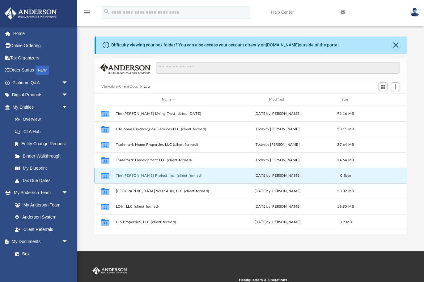
click at [152, 175] on button "The [PERSON_NAME] Project, Inc. (client formed)" at bounding box center [169, 175] width 106 height 4
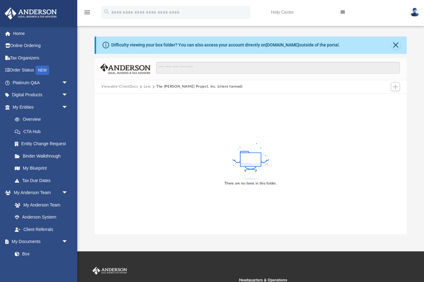
click at [144, 85] on button "Law" at bounding box center [147, 87] width 7 height 6
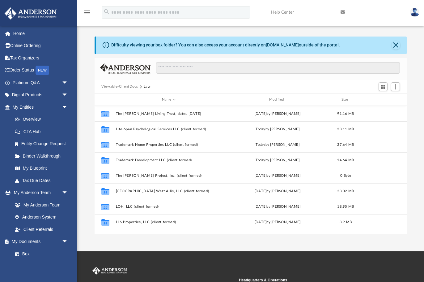
scroll to position [140, 312]
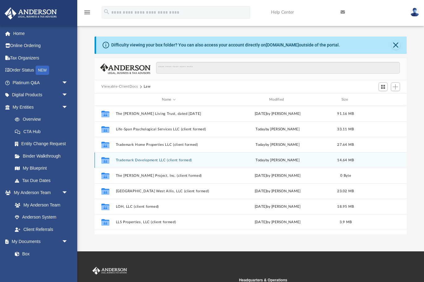
click at [157, 160] on button "Trademark Development LLC (client formed)" at bounding box center [169, 160] width 106 height 4
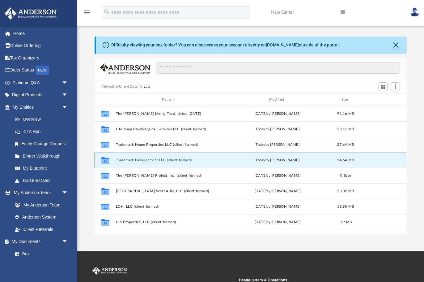
click at [157, 160] on button "Trademark Development LLC (client formed)" at bounding box center [169, 160] width 106 height 4
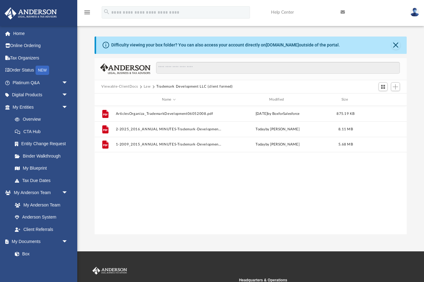
click at [145, 84] on button "Law" at bounding box center [147, 87] width 7 height 6
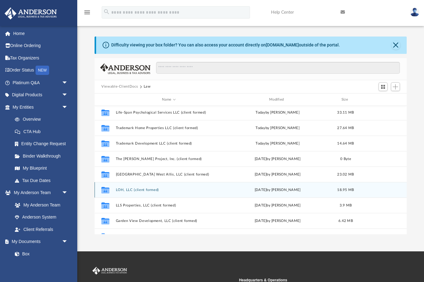
scroll to position [0, 0]
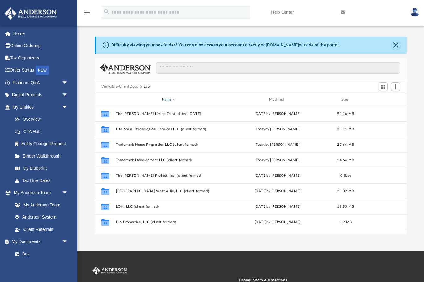
click at [173, 100] on div "Name" at bounding box center [169, 100] width 106 height 6
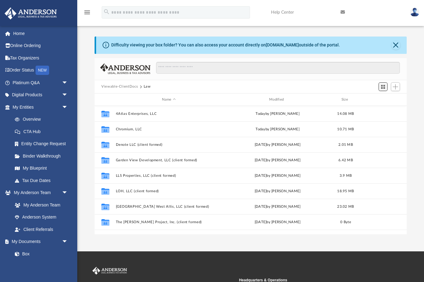
click at [384, 85] on span "Switch to Grid View" at bounding box center [383, 86] width 5 height 5
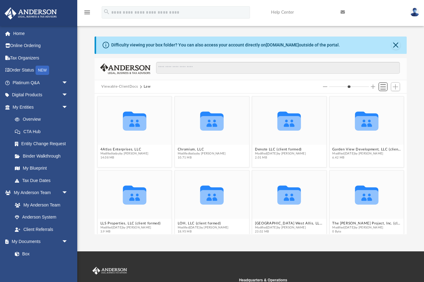
click at [382, 87] on span "Switch to List View" at bounding box center [383, 86] width 5 height 5
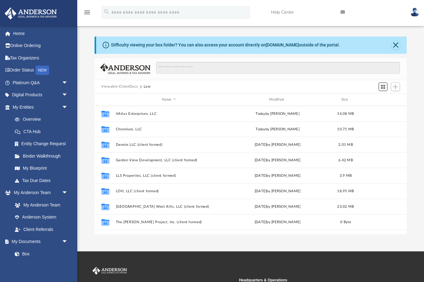
scroll to position [140, 312]
click at [382, 87] on span "Switch to Grid View" at bounding box center [383, 86] width 5 height 5
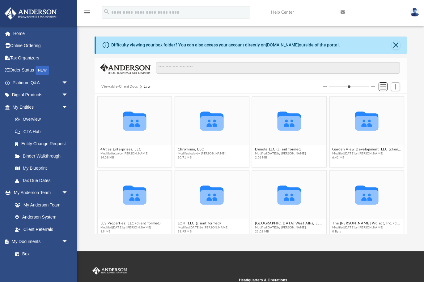
click at [382, 87] on span "Switch to List View" at bounding box center [383, 86] width 5 height 5
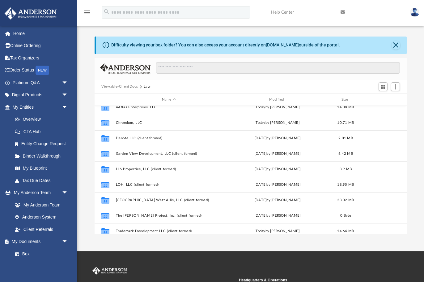
scroll to position [0, 0]
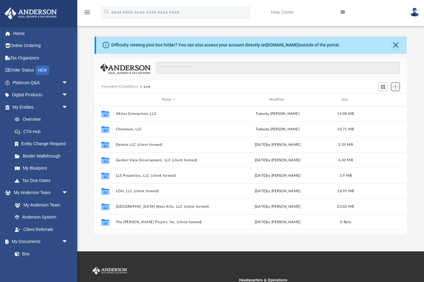
click at [396, 86] on span "Add" at bounding box center [395, 86] width 5 height 5
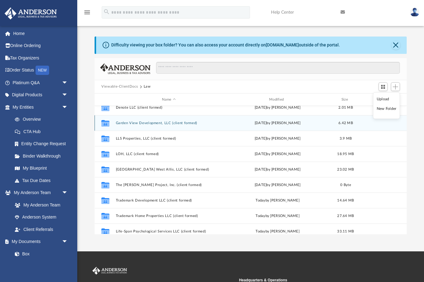
scroll to position [57, 0]
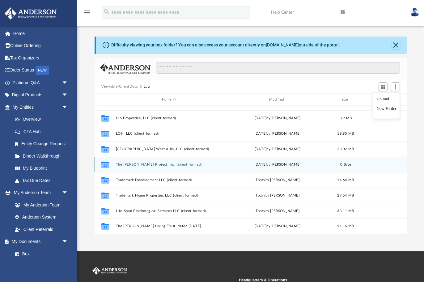
click at [147, 164] on button "The [PERSON_NAME] Project, Inc. (client formed)" at bounding box center [169, 164] width 106 height 4
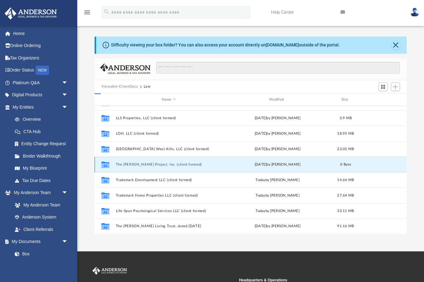
click at [147, 164] on button "The [PERSON_NAME] Project, Inc. (client formed)" at bounding box center [169, 164] width 106 height 4
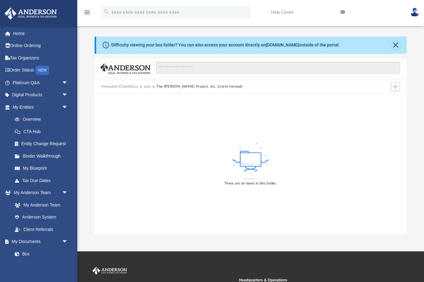
click at [147, 85] on button "Law" at bounding box center [147, 87] width 7 height 6
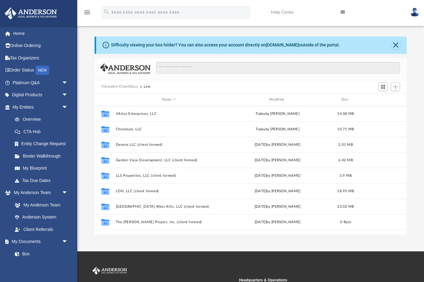
scroll to position [140, 312]
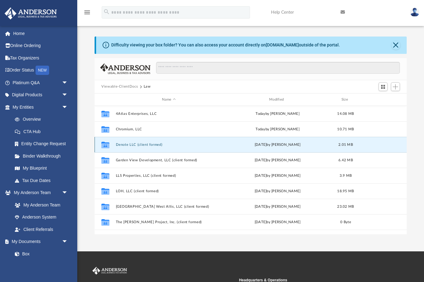
click at [139, 144] on button "Denote LLC (client formed)" at bounding box center [169, 144] width 106 height 4
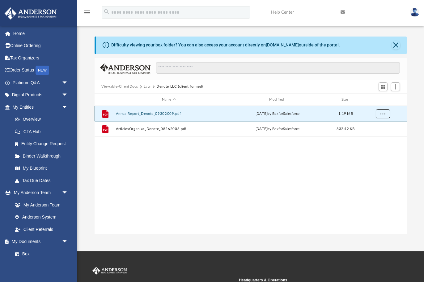
click at [381, 112] on span "More options" at bounding box center [383, 113] width 5 height 3
click at [376, 127] on li "Preview" at bounding box center [377, 126] width 18 height 6
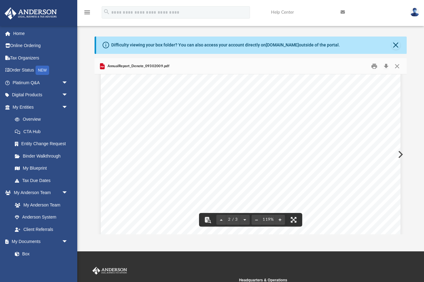
scroll to position [458, 0]
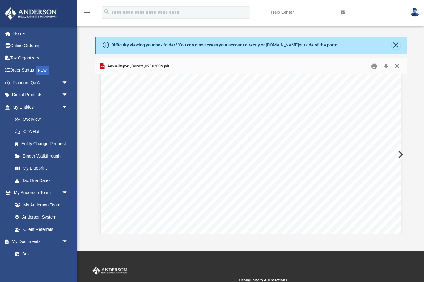
click at [396, 65] on button "Close" at bounding box center [397, 66] width 11 height 10
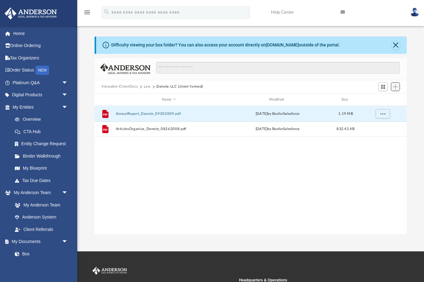
click at [393, 83] on button "Add" at bounding box center [395, 86] width 9 height 9
click at [382, 100] on li "Upload" at bounding box center [387, 99] width 20 height 6
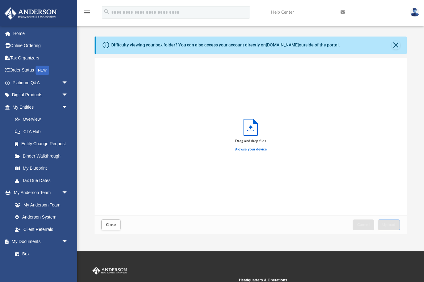
scroll to position [157, 312]
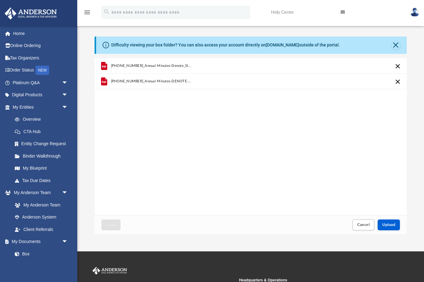
click at [200, 170] on div "1-2015-2009_Annual Minutes-Denote_SIGNED.pdf 2-2025-2016_Annual Minutes-DENOTE-…" at bounding box center [251, 136] width 312 height 157
click at [390, 222] on button "Upload" at bounding box center [389, 224] width 22 height 11
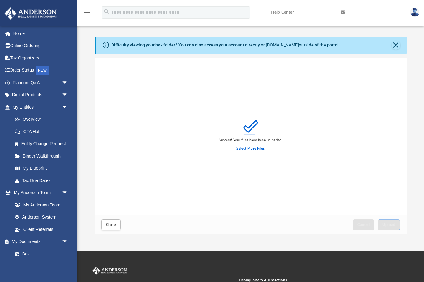
click at [286, 115] on div "Success! Your files have been uploaded. Select More Files" at bounding box center [251, 136] width 312 height 157
click at [115, 224] on span "Close" at bounding box center [111, 225] width 10 height 4
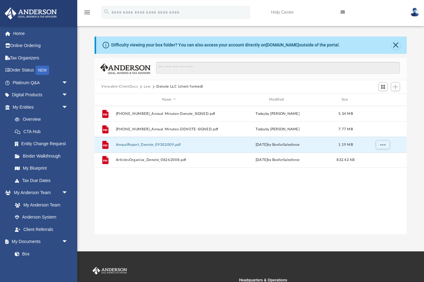
click at [147, 87] on button "Law" at bounding box center [147, 87] width 7 height 6
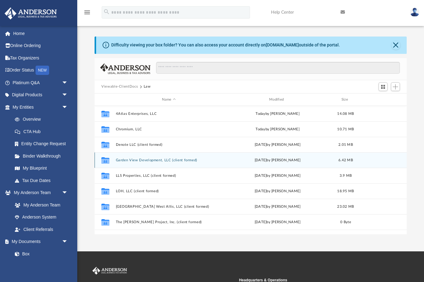
click at [151, 160] on button "Garden View Development, LLC (client formed)" at bounding box center [169, 160] width 106 height 4
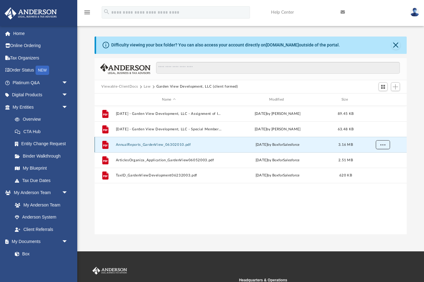
click at [385, 143] on span "More options" at bounding box center [383, 144] width 5 height 3
click at [376, 156] on li "Preview" at bounding box center [377, 157] width 18 height 6
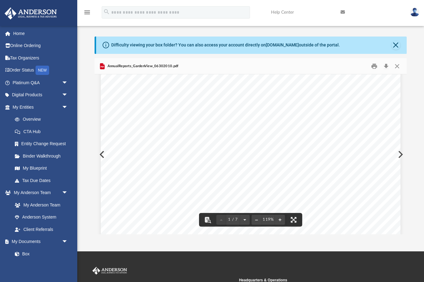
scroll to position [72, 0]
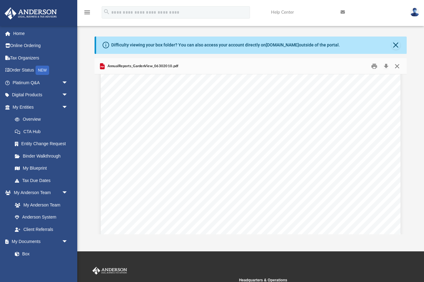
click at [398, 66] on button "Close" at bounding box center [397, 66] width 11 height 10
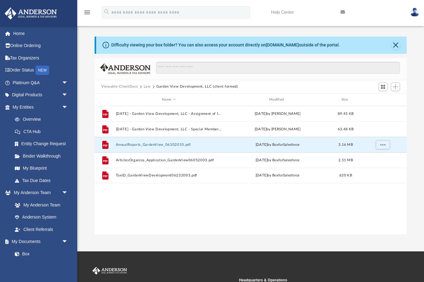
click at [232, 198] on div "File 2025.04.24 - Garden View Development, LLC - Assignment of Interest.pdf Wed…" at bounding box center [251, 170] width 312 height 128
click at [398, 87] on span "Add" at bounding box center [395, 86] width 5 height 5
click at [383, 99] on li "Upload" at bounding box center [387, 99] width 20 height 6
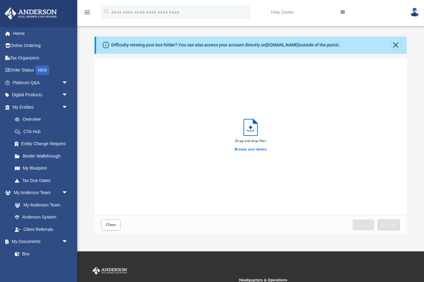
scroll to position [157, 312]
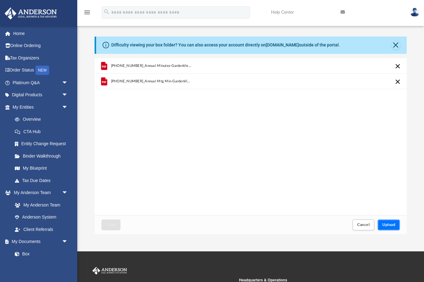
click at [390, 224] on span "Upload" at bounding box center [388, 225] width 13 height 4
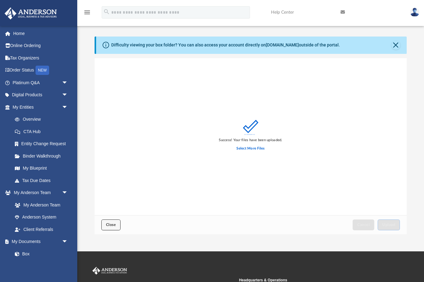
click at [108, 224] on span "Close" at bounding box center [111, 225] width 10 height 4
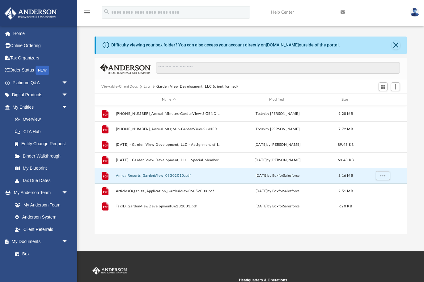
click at [147, 87] on button "Law" at bounding box center [147, 87] width 7 height 6
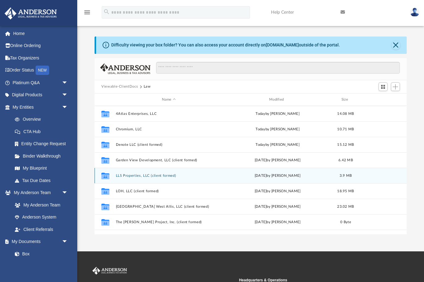
click at [142, 175] on button "LLS Properties, LLC (client formed)" at bounding box center [169, 175] width 106 height 4
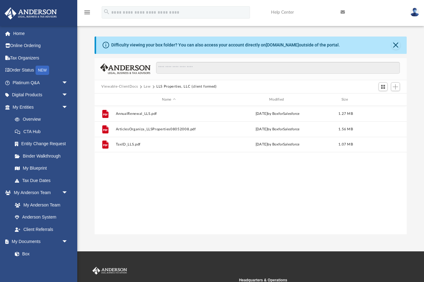
click at [257, 180] on div "File AnnualRenewal_LLS.pdf Mon Jan 19 2015 by BoxforSalesforce 1.27 MB File Art…" at bounding box center [251, 170] width 312 height 128
click at [396, 84] on button "Add" at bounding box center [395, 86] width 9 height 9
click at [383, 98] on li "Upload" at bounding box center [387, 99] width 20 height 6
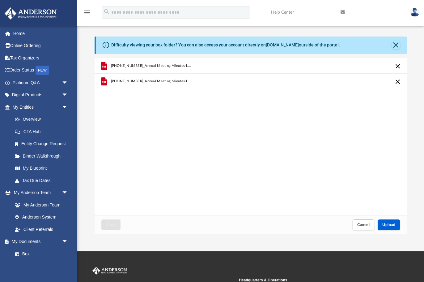
click at [193, 183] on div "1-2009-2015_Annual Meeting Minutes-LLS-SIGNED.pdf 2-2016-2025_Annual Meeting Mi…" at bounding box center [251, 136] width 312 height 157
click at [392, 223] on span "Upload" at bounding box center [388, 225] width 13 height 4
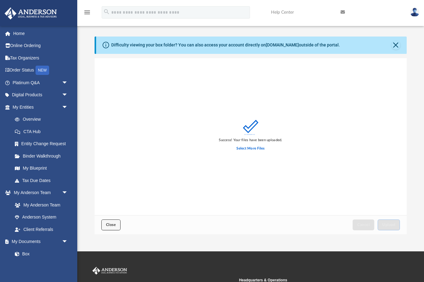
click at [112, 221] on button "Close" at bounding box center [110, 224] width 19 height 11
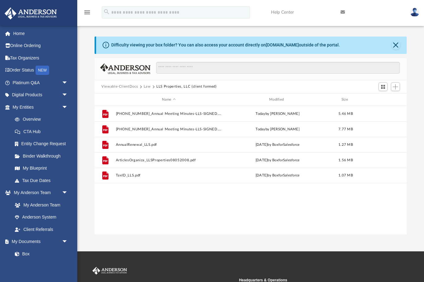
click at [145, 84] on button "Law" at bounding box center [147, 87] width 7 height 6
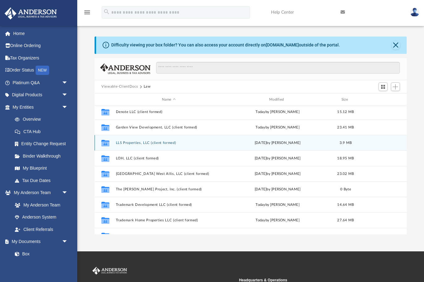
scroll to position [41, 0]
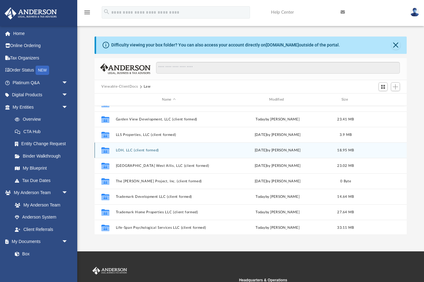
click at [128, 148] on div "Collaborated Folder LOH, LLC (client formed) Thu Dec 12 2024 by Colette Grier 1…" at bounding box center [251, 149] width 312 height 15
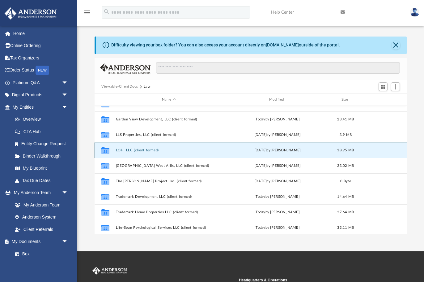
click at [131, 148] on div "Collaborated Folder LOH, LLC (client formed) Thu Dec 12 2024 by Colette Grier 1…" at bounding box center [251, 149] width 312 height 15
click at [128, 150] on button "LOH, LLC (client formed)" at bounding box center [169, 150] width 106 height 4
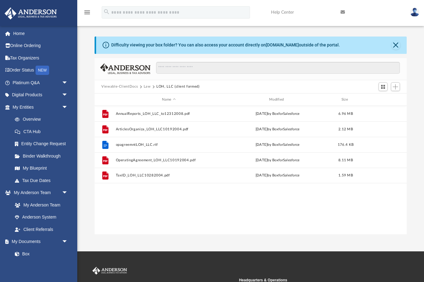
click at [294, 201] on div "File AnnualReports_LOH_LLC_to12312008.pdf Mon Jan 19 2015 by BoxforSalesforce 6…" at bounding box center [251, 170] width 312 height 128
click at [396, 86] on span "Add" at bounding box center [395, 86] width 5 height 5
click at [381, 97] on li "Upload" at bounding box center [387, 99] width 20 height 6
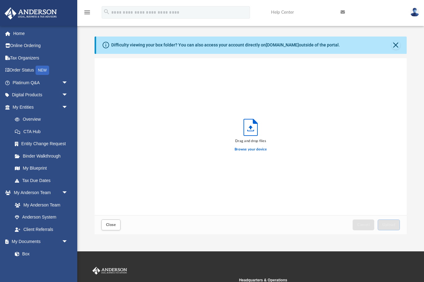
scroll to position [157, 312]
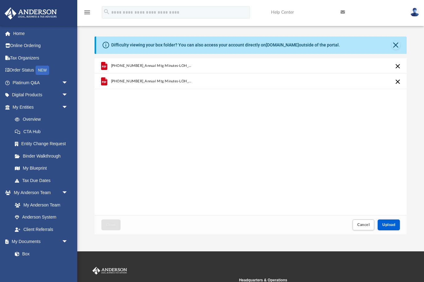
click at [286, 156] on div "1-2005-2015_Annual Mtg Minutes-LOH_SIGNED.pdf 2-2016-2025_Annual Mtg Minutes-LO…" at bounding box center [251, 136] width 312 height 157
click at [392, 226] on span "Upload" at bounding box center [388, 225] width 13 height 4
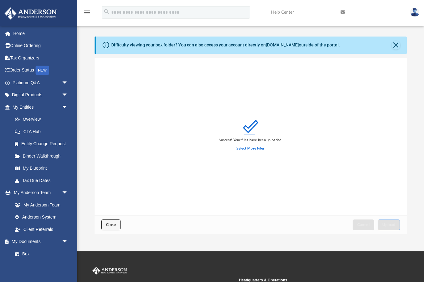
click at [110, 225] on span "Close" at bounding box center [111, 225] width 10 height 4
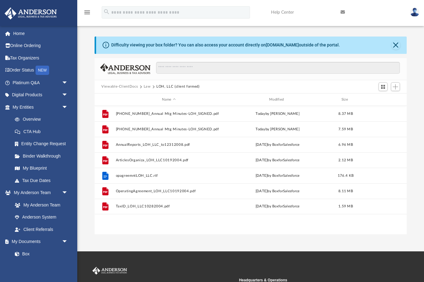
click at [147, 85] on button "Law" at bounding box center [147, 87] width 7 height 6
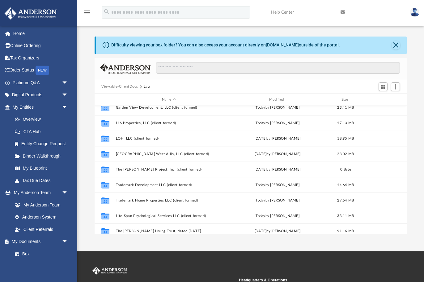
scroll to position [57, 0]
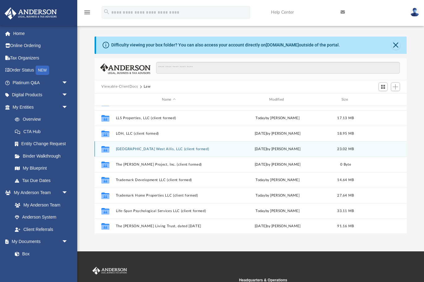
click at [138, 146] on div "Collaborated Folder Sixtieth Street West Allis, LLC (client formed) [DATE] by […" at bounding box center [251, 148] width 312 height 15
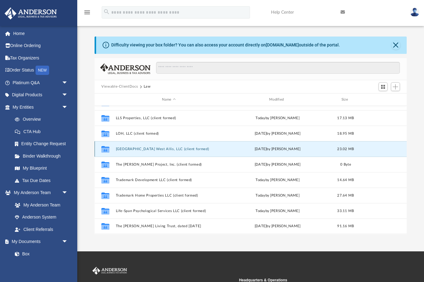
click at [137, 148] on button "[GEOGRAPHIC_DATA] West Allis, LLC (client formed)" at bounding box center [169, 149] width 106 height 4
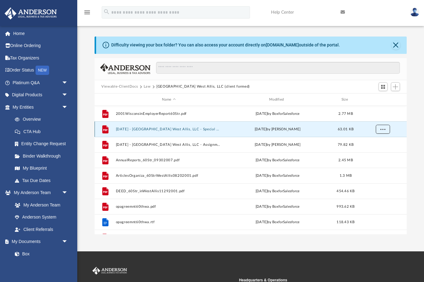
click at [382, 127] on button "More options" at bounding box center [383, 129] width 14 height 9
click at [372, 141] on li "Preview" at bounding box center [377, 142] width 18 height 6
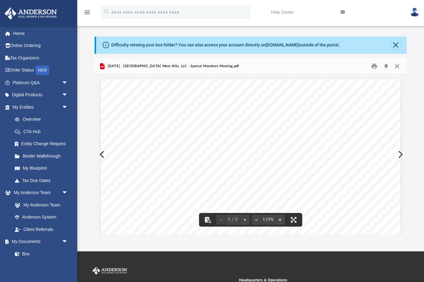
click at [396, 66] on button "Close" at bounding box center [397, 66] width 11 height 10
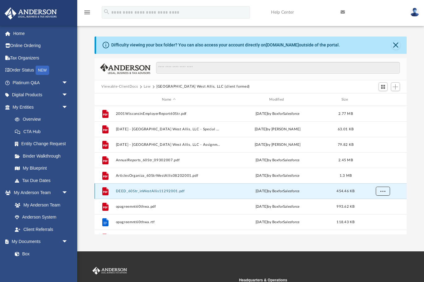
click at [384, 190] on span "More options" at bounding box center [383, 190] width 5 height 3
click at [376, 203] on li "Preview" at bounding box center [377, 204] width 18 height 6
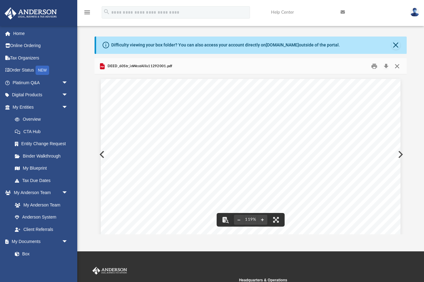
click at [397, 63] on button "Close" at bounding box center [397, 66] width 11 height 10
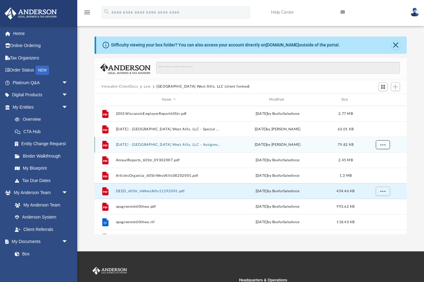
click at [388, 143] on button "More options" at bounding box center [383, 144] width 14 height 9
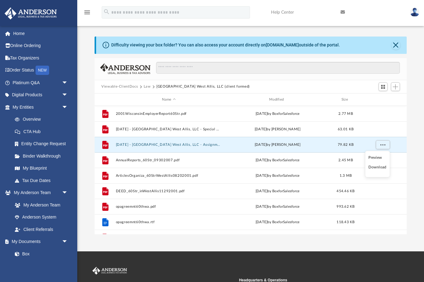
click at [374, 157] on li "Preview" at bounding box center [377, 157] width 18 height 6
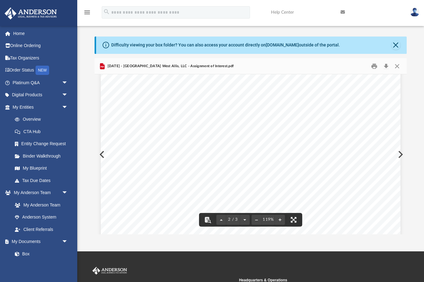
scroll to position [458, 0]
click at [398, 65] on button "Close" at bounding box center [397, 66] width 11 height 10
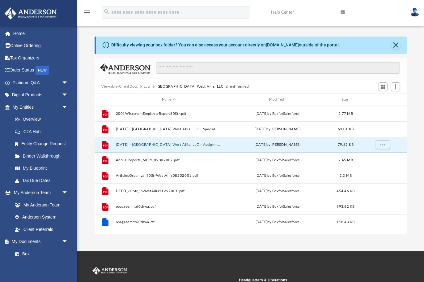
click at [146, 85] on button "Law" at bounding box center [147, 87] width 7 height 6
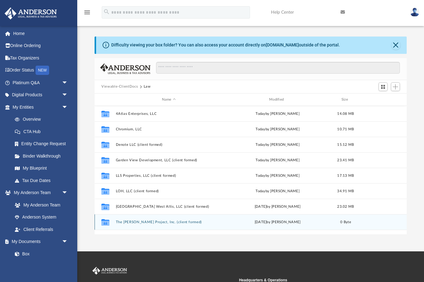
scroll to position [41, 0]
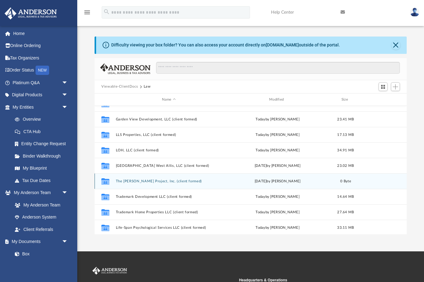
click at [149, 182] on button "The [PERSON_NAME] Project, Inc. (client formed)" at bounding box center [169, 181] width 106 height 4
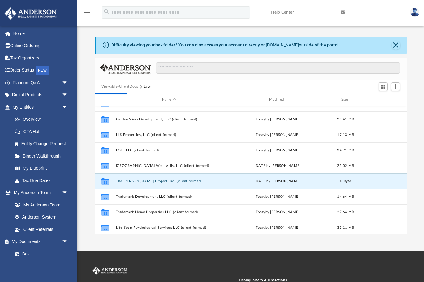
click at [139, 180] on button "The [PERSON_NAME] Project, Inc. (client formed)" at bounding box center [169, 181] width 106 height 4
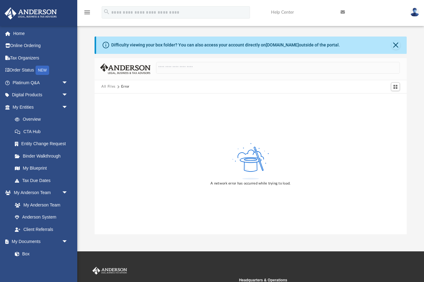
click at [309, 156] on div "A network error has occurred while trying to load." at bounding box center [251, 163] width 312 height 140
click at [110, 87] on button "All Files" at bounding box center [108, 87] width 14 height 6
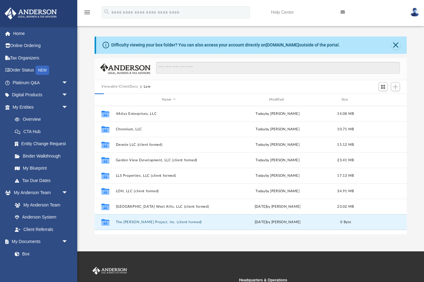
scroll to position [140, 312]
click at [133, 220] on button "The [PERSON_NAME] Project, Inc. (client formed)" at bounding box center [169, 222] width 106 height 4
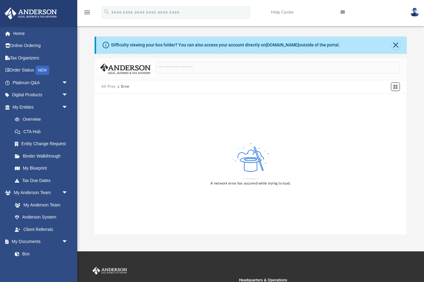
click at [396, 85] on span "Switch to Grid View" at bounding box center [395, 86] width 5 height 5
click at [396, 85] on span "Switch to List View" at bounding box center [395, 86] width 5 height 5
click at [395, 87] on span "Switch to Grid View" at bounding box center [395, 86] width 5 height 5
click at [395, 87] on span "Switch to List View" at bounding box center [395, 86] width 5 height 5
click at [395, 87] on span "Switch to Grid View" at bounding box center [395, 86] width 5 height 5
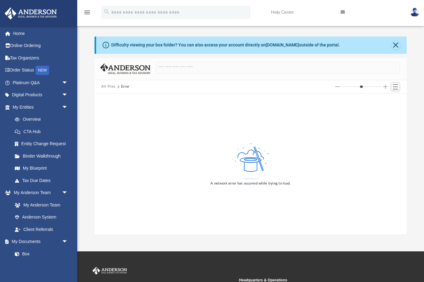
click at [108, 84] on div "All Files Error" at bounding box center [251, 87] width 312 height 14
click at [111, 87] on button "All Files" at bounding box center [108, 87] width 14 height 6
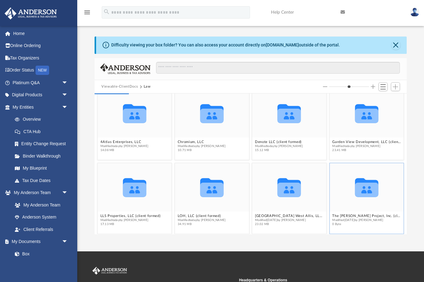
click at [372, 188] on icon "grid" at bounding box center [366, 190] width 23 height 15
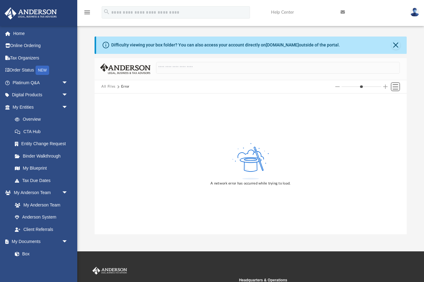
click at [393, 87] on span "Switch to List View" at bounding box center [395, 86] width 5 height 5
click at [396, 87] on span "Switch to Grid View" at bounding box center [395, 86] width 5 height 5
click at [396, 87] on span "Switch to List View" at bounding box center [395, 86] width 5 height 5
click at [396, 87] on span "Switch to Grid View" at bounding box center [395, 86] width 5 height 5
click at [385, 87] on button "Increase column size" at bounding box center [385, 86] width 4 height 4
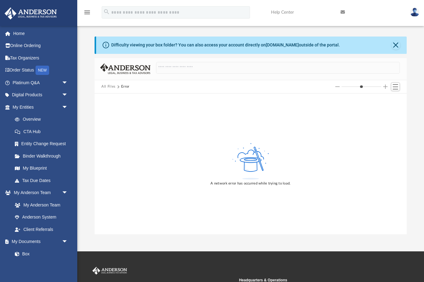
click at [385, 87] on button "Increase column size" at bounding box center [385, 86] width 4 height 4
type input "*"
click at [385, 87] on button "Increase column size" at bounding box center [385, 86] width 4 height 4
click at [397, 45] on button "Close" at bounding box center [396, 45] width 9 height 9
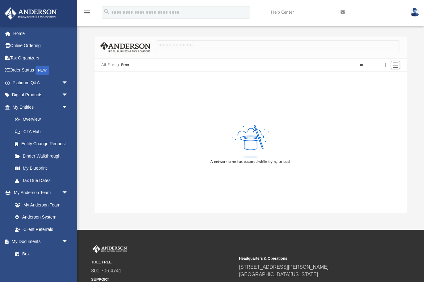
click at [115, 65] on button "All Files" at bounding box center [108, 65] width 14 height 6
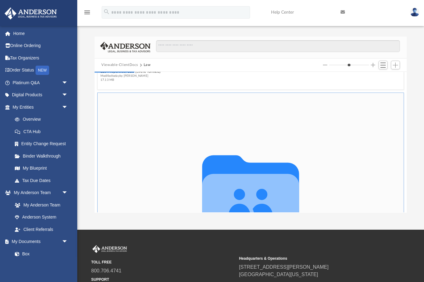
scroll to position [1086, 0]
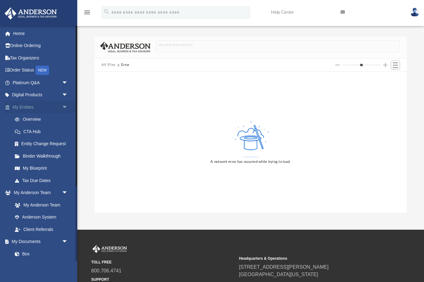
click at [63, 105] on span "arrow_drop_down" at bounding box center [68, 107] width 12 height 13
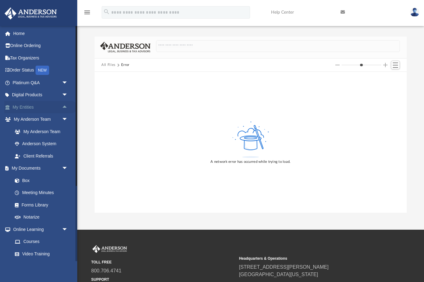
click at [63, 105] on span "arrow_drop_up" at bounding box center [68, 107] width 12 height 13
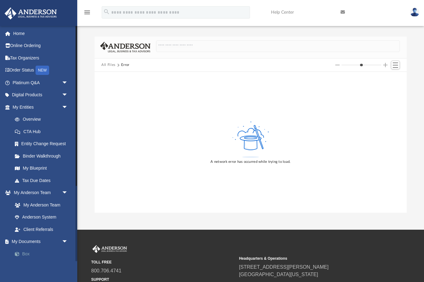
click at [24, 253] on link "Box" at bounding box center [43, 253] width 69 height 12
click at [36, 239] on link "My Documents arrow_drop_down" at bounding box center [40, 241] width 73 height 12
click at [65, 240] on span "arrow_drop_down" at bounding box center [68, 241] width 12 height 13
click at [413, 11] on img at bounding box center [414, 12] width 9 height 9
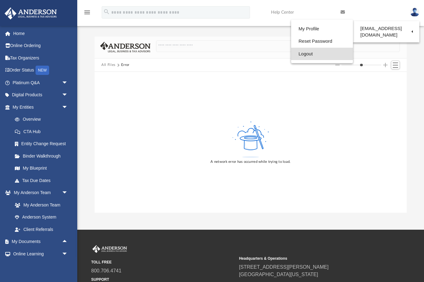
click at [307, 53] on link "Logout" at bounding box center [322, 54] width 62 height 13
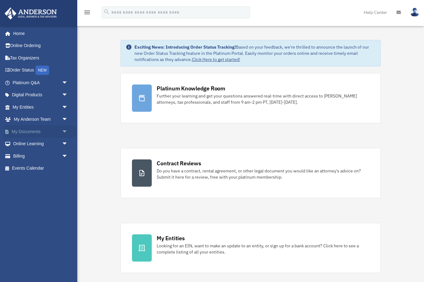
click at [39, 131] on link "My Documents arrow_drop_down" at bounding box center [40, 131] width 73 height 12
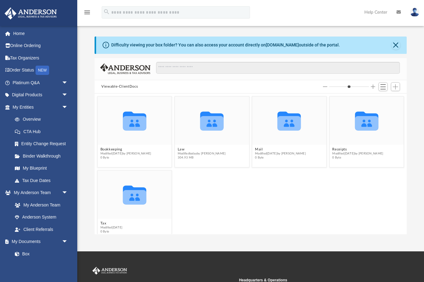
scroll to position [140, 312]
click at [125, 86] on button "Viewable-ClientDocs" at bounding box center [119, 87] width 36 height 6
click at [205, 121] on icon "grid" at bounding box center [211, 123] width 23 height 15
click at [393, 86] on span "Add" at bounding box center [395, 86] width 5 height 5
click at [206, 121] on icon "grid" at bounding box center [211, 123] width 23 height 15
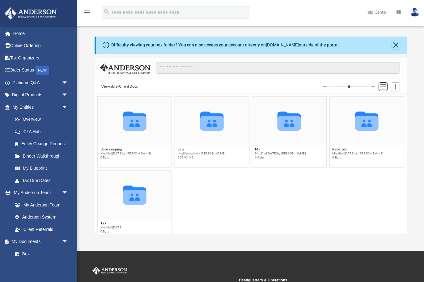
click at [382, 87] on span "Switch to List View" at bounding box center [383, 86] width 5 height 5
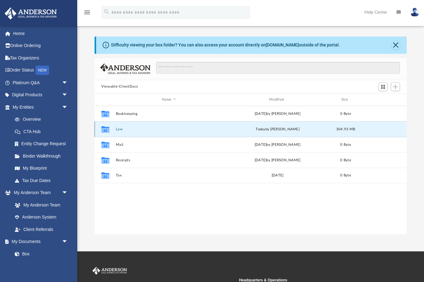
click at [167, 130] on button "Law" at bounding box center [169, 129] width 106 height 4
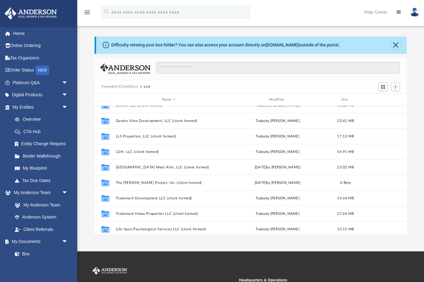
scroll to position [41, 0]
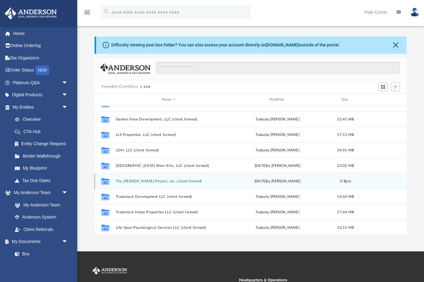
click at [142, 178] on div "Collaborated Folder The [PERSON_NAME] Project, Inc. (client formed) [DATE] by […" at bounding box center [251, 180] width 312 height 15
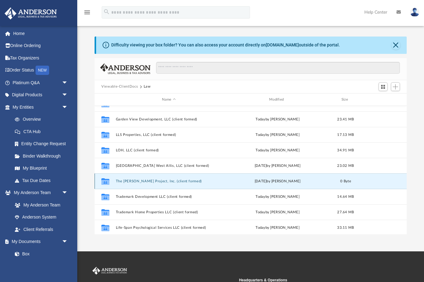
click at [136, 181] on button "The [PERSON_NAME] Project, Inc. (client formed)" at bounding box center [169, 181] width 106 height 4
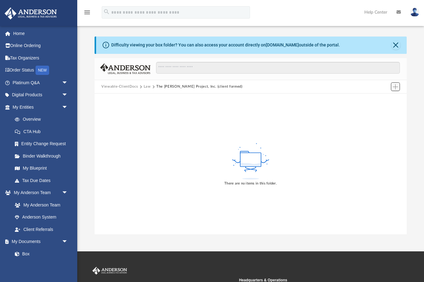
click at [397, 86] on span "Add" at bounding box center [395, 86] width 5 height 5
click at [380, 99] on li "Upload" at bounding box center [387, 99] width 20 height 6
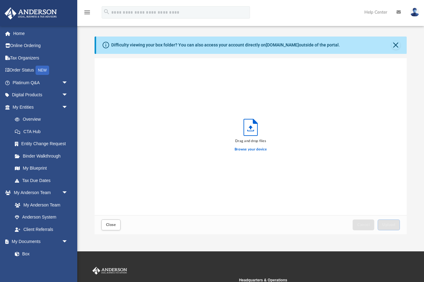
scroll to position [157, 312]
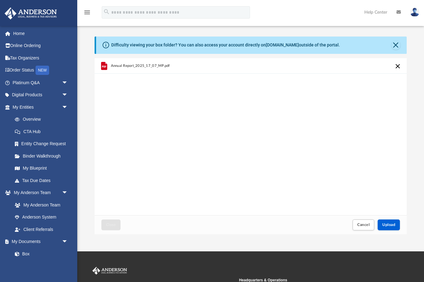
click at [176, 146] on div "Annual Report_2025_17_07_MP.pdf" at bounding box center [251, 136] width 312 height 157
click at [391, 220] on button "Upload" at bounding box center [389, 224] width 22 height 11
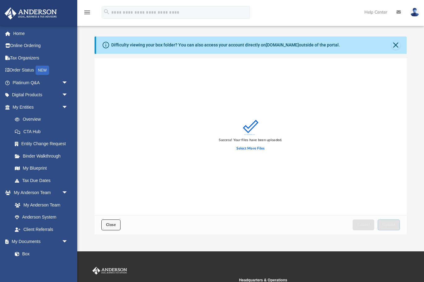
click at [110, 225] on span "Close" at bounding box center [111, 225] width 10 height 4
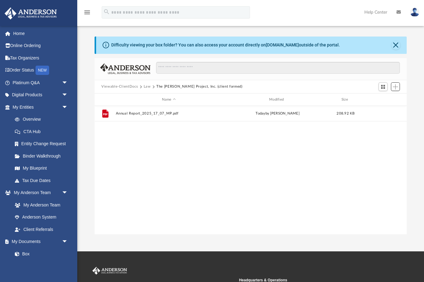
scroll to position [140, 312]
click at [147, 86] on button "Law" at bounding box center [147, 87] width 7 height 6
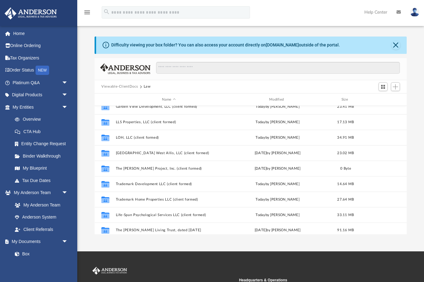
scroll to position [57, 0]
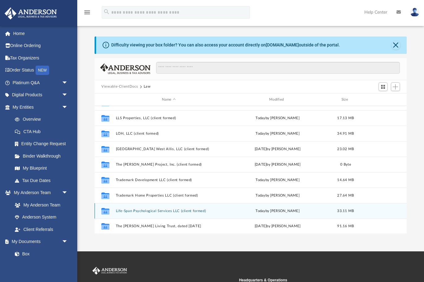
click at [152, 210] on button "​Life-Span Psychological Services LLC (client formed)" at bounding box center [169, 211] width 106 height 4
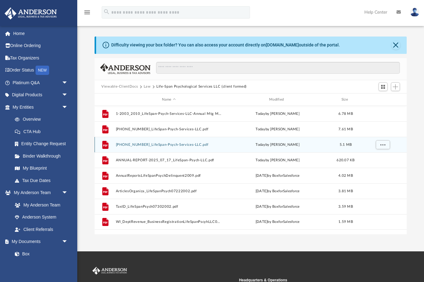
scroll to position [32, 0]
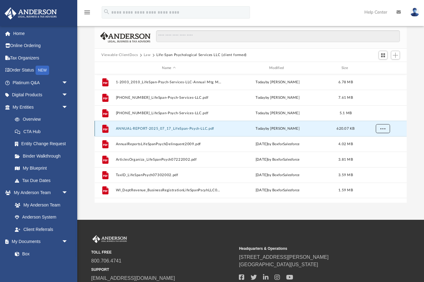
click at [384, 130] on button "More options" at bounding box center [383, 128] width 14 height 9
click at [396, 55] on span "Add" at bounding box center [395, 55] width 5 height 5
click at [382, 66] on li "Upload" at bounding box center [387, 67] width 20 height 6
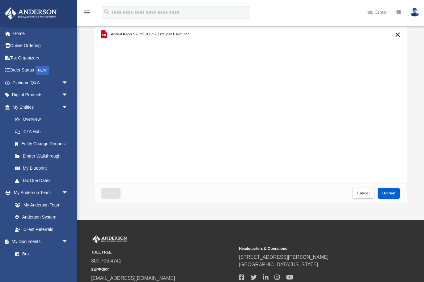
scroll to position [0, 0]
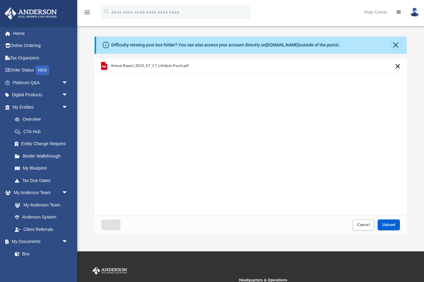
click at [186, 118] on div "Annual Report_2025_07_17_LifeSpan Psych.pdf" at bounding box center [251, 136] width 312 height 157
click at [390, 224] on span "Upload" at bounding box center [388, 225] width 13 height 4
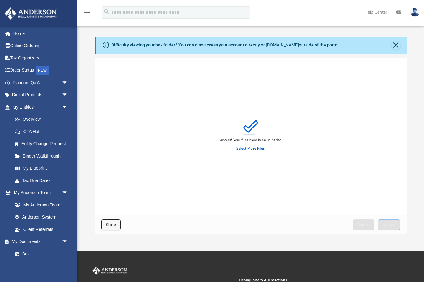
click at [113, 228] on button "Close" at bounding box center [110, 224] width 19 height 11
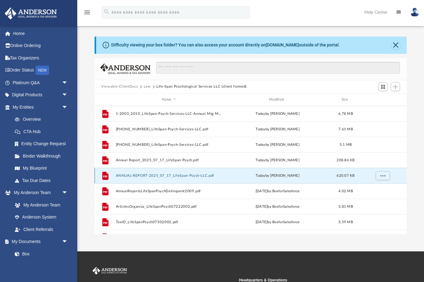
click at [104, 176] on icon "grid" at bounding box center [105, 176] width 4 height 2
click at [384, 176] on span "More options" at bounding box center [383, 175] width 5 height 3
click at [355, 77] on div at bounding box center [275, 71] width 249 height 18
click at [382, 89] on span "Switch to Grid View" at bounding box center [383, 86] width 5 height 5
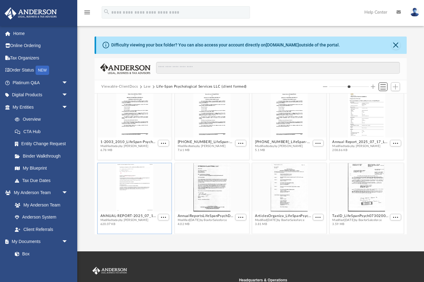
scroll to position [140, 312]
click at [381, 88] on span "Switch to List View" at bounding box center [383, 86] width 5 height 5
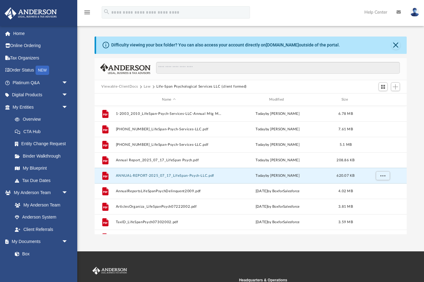
click at [145, 84] on button "Law" at bounding box center [147, 87] width 7 height 6
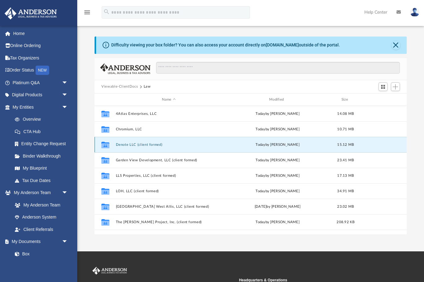
click at [124, 143] on button "Denote LLC (client formed)" at bounding box center [169, 144] width 106 height 4
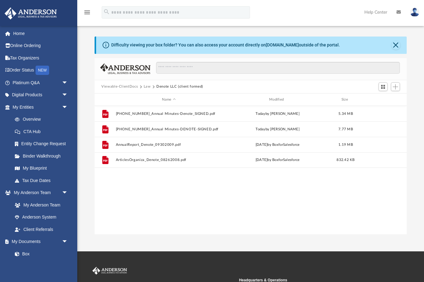
click at [180, 202] on div "File [PHONE_NUMBER]_Annual Minutes-Denote_SIGNED.pdf [DATE] by [PERSON_NAME] 5.…" at bounding box center [251, 170] width 312 height 128
click at [396, 87] on span "Add" at bounding box center [395, 86] width 5 height 5
click at [383, 99] on li "Upload" at bounding box center [387, 99] width 20 height 6
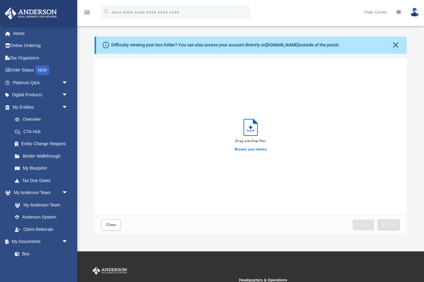
scroll to position [157, 312]
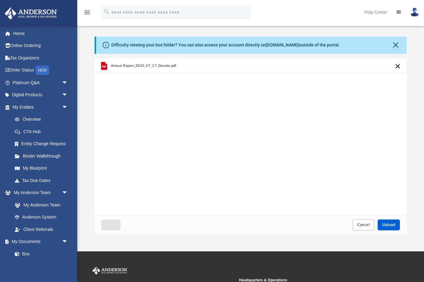
click at [180, 176] on div "Annual Report_2025_07_17_Denote.pdf" at bounding box center [251, 136] width 312 height 157
click at [387, 223] on span "Upload" at bounding box center [388, 225] width 13 height 4
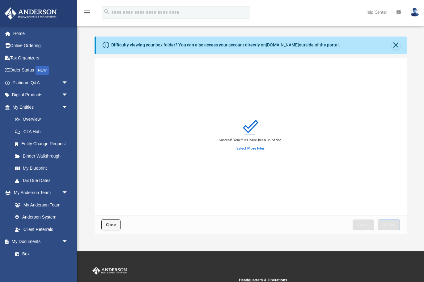
click at [108, 224] on span "Close" at bounding box center [111, 225] width 10 height 4
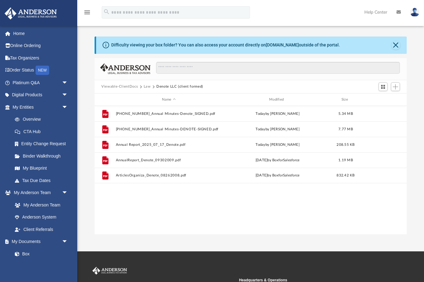
click at [147, 87] on button "Law" at bounding box center [147, 87] width 7 height 6
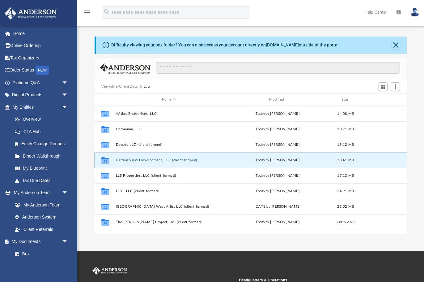
click at [148, 159] on button "Garden View Development, LLC (client formed)" at bounding box center [169, 160] width 106 height 4
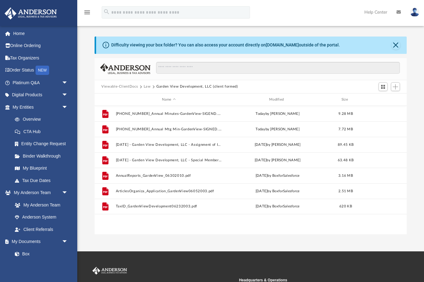
click at [206, 227] on div "File [PHONE_NUMBER]_Annual Minutes-GardenView-SIGEND.pdf [DATE] by [PERSON_NAME…" at bounding box center [251, 170] width 312 height 128
click at [396, 87] on span "Add" at bounding box center [395, 86] width 5 height 5
click at [382, 98] on li "Upload" at bounding box center [387, 99] width 20 height 6
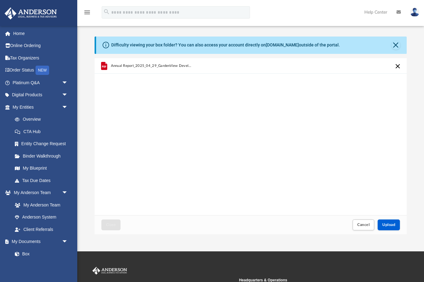
click at [174, 159] on div "Annual Report_2025_04_29_GardenView Development.pdf" at bounding box center [251, 136] width 312 height 157
click at [385, 225] on span "Upload" at bounding box center [388, 225] width 13 height 4
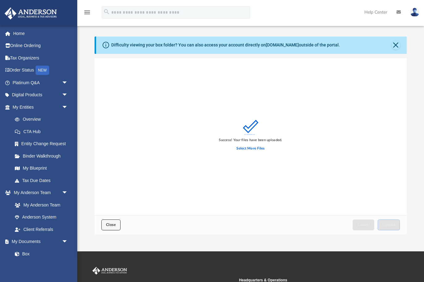
click at [113, 222] on button "Close" at bounding box center [110, 224] width 19 height 11
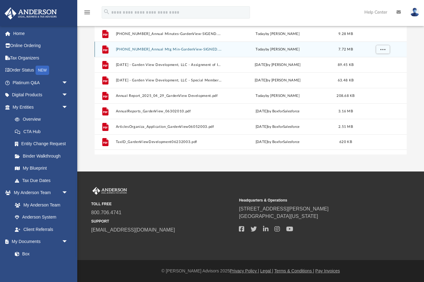
scroll to position [0, 0]
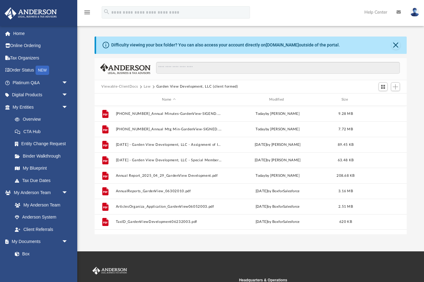
click at [145, 86] on button "Law" at bounding box center [147, 87] width 7 height 6
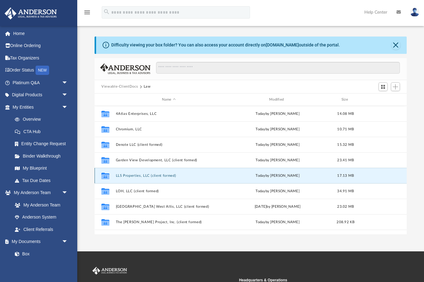
click at [130, 174] on button "LLS Properties, LLC (client formed)" at bounding box center [169, 175] width 106 height 4
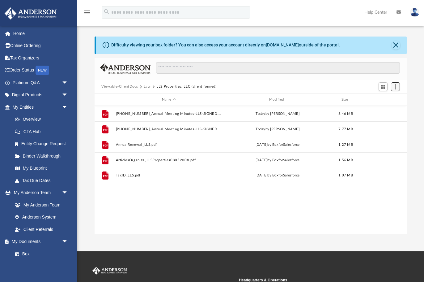
click at [398, 86] on span "Add" at bounding box center [395, 86] width 5 height 5
click at [384, 98] on li "Upload" at bounding box center [387, 99] width 20 height 6
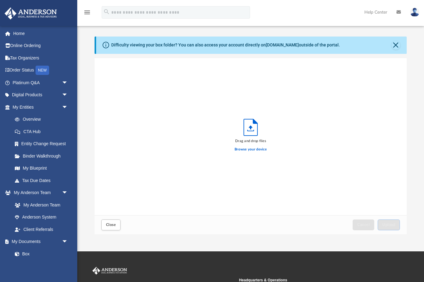
scroll to position [157, 312]
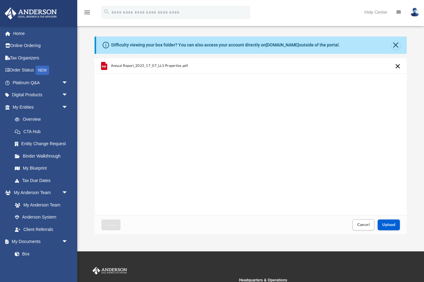
click at [196, 133] on div "Annual Report_2025_17_07_LLS Properties.pdf" at bounding box center [251, 136] width 312 height 157
click at [393, 221] on button "Upload" at bounding box center [389, 224] width 22 height 11
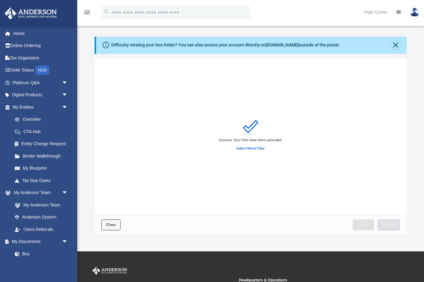
click at [110, 223] on span "Close" at bounding box center [111, 225] width 10 height 4
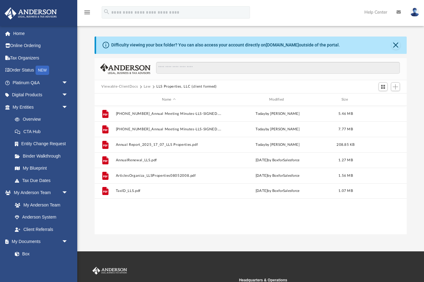
click at [145, 84] on button "Law" at bounding box center [147, 87] width 7 height 6
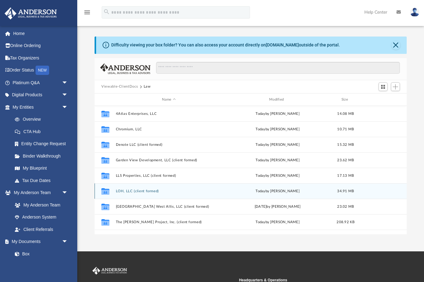
click at [142, 189] on div "Collaborated Folder LOH, LLC (client formed) [DATE] by [PERSON_NAME] 34.91 MB" at bounding box center [251, 190] width 312 height 15
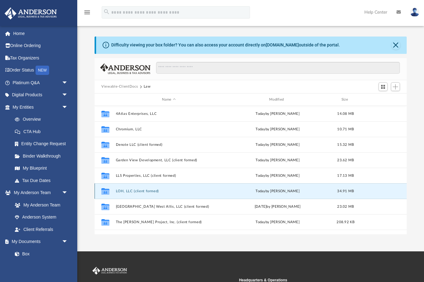
click at [136, 190] on button "LOH, LLC (client formed)" at bounding box center [169, 191] width 106 height 4
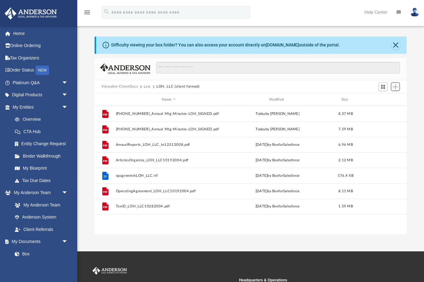
click at [397, 89] on span "Add" at bounding box center [395, 86] width 5 height 5
click at [384, 99] on li "Upload" at bounding box center [387, 99] width 20 height 6
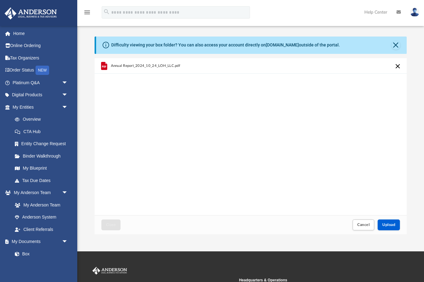
click at [157, 201] on div "Annual Report_2024_10_24_LOH_LLC.pdf" at bounding box center [251, 136] width 312 height 157
click at [388, 221] on button "Upload" at bounding box center [389, 224] width 22 height 11
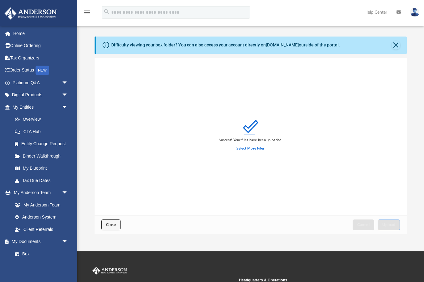
click at [111, 226] on span "Close" at bounding box center [111, 225] width 10 height 4
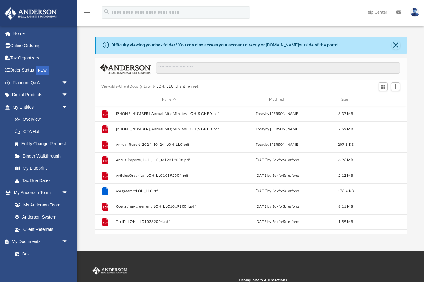
click at [148, 85] on button "Law" at bounding box center [147, 87] width 7 height 6
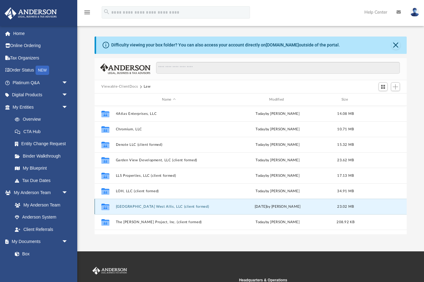
click at [143, 207] on button "[GEOGRAPHIC_DATA] West Allis, LLC (client formed)" at bounding box center [169, 206] width 106 height 4
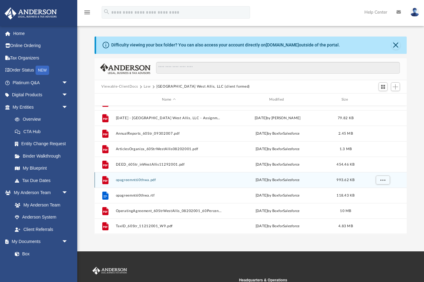
scroll to position [0, 0]
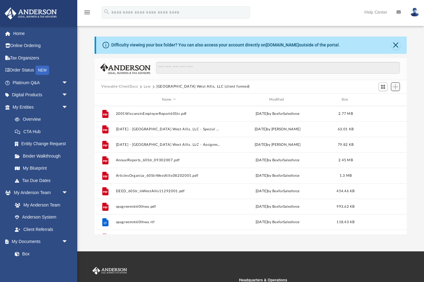
click at [397, 87] on span "Add" at bounding box center [395, 86] width 5 height 5
click at [383, 100] on li "Upload" at bounding box center [387, 99] width 20 height 6
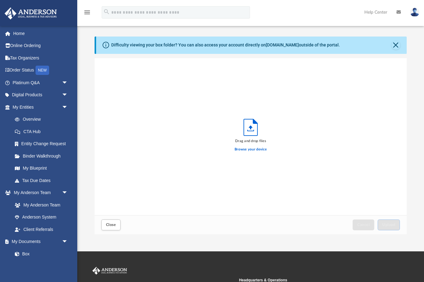
scroll to position [157, 312]
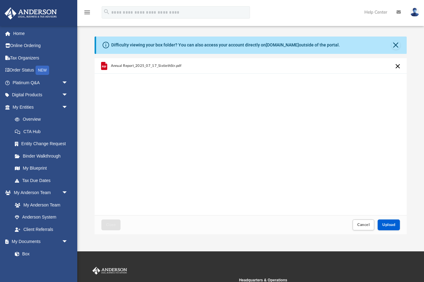
click at [185, 170] on div "Annual Report_2025_07_17_SixtiethStr.pdf" at bounding box center [251, 136] width 312 height 157
click at [390, 221] on button "Upload" at bounding box center [389, 224] width 22 height 11
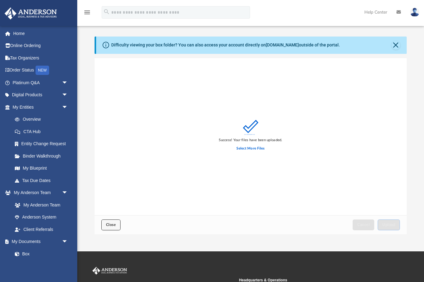
click at [112, 226] on span "Close" at bounding box center [111, 225] width 10 height 4
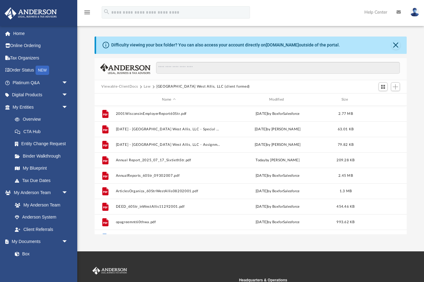
click at [146, 84] on button "Law" at bounding box center [147, 87] width 7 height 6
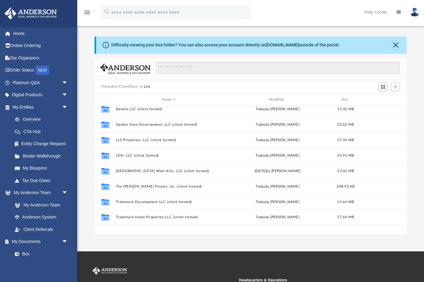
scroll to position [57, 0]
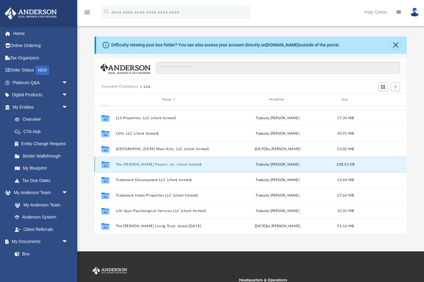
click at [153, 163] on button "The [PERSON_NAME] Project, Inc. (client formed)" at bounding box center [169, 164] width 106 height 4
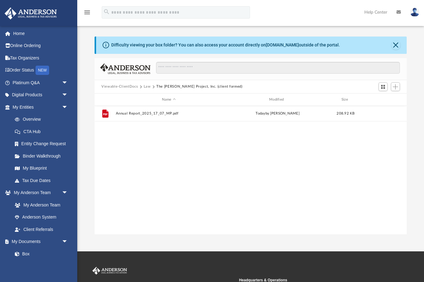
click at [149, 85] on button "Law" at bounding box center [147, 87] width 7 height 6
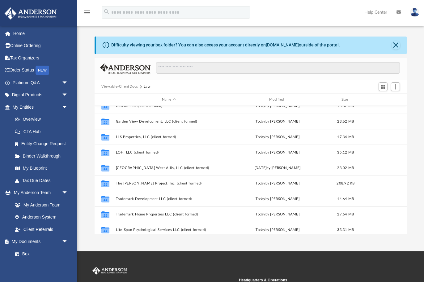
scroll to position [41, 0]
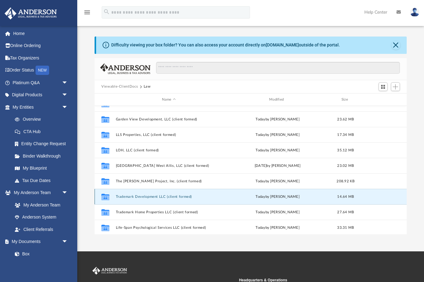
click at [148, 195] on button "Trademark Development LLC (client formed)" at bounding box center [169, 196] width 106 height 4
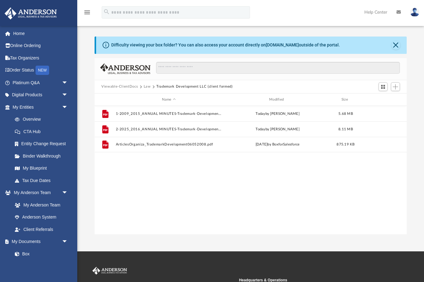
scroll to position [0, 0]
click at [160, 175] on div "File 1-2009_2015_ANNUAL MINUTES-Trademark-Development-LLC.pdf [DATE] by [PERSON…" at bounding box center [251, 170] width 312 height 128
click at [396, 86] on span "Add" at bounding box center [395, 86] width 5 height 5
click at [384, 99] on li "Upload" at bounding box center [387, 99] width 20 height 6
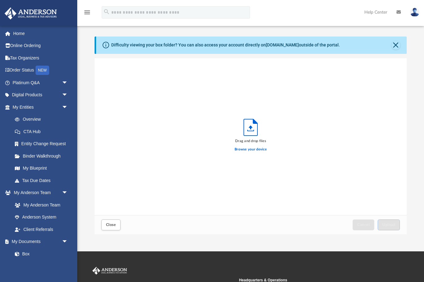
scroll to position [157, 312]
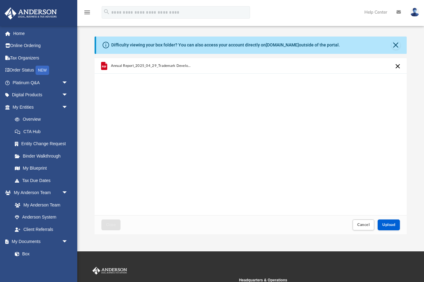
click at [177, 185] on div "Annual Report_2025_04_29_Trademark Development.pdf" at bounding box center [251, 136] width 312 height 157
click at [389, 223] on span "Upload" at bounding box center [388, 225] width 13 height 4
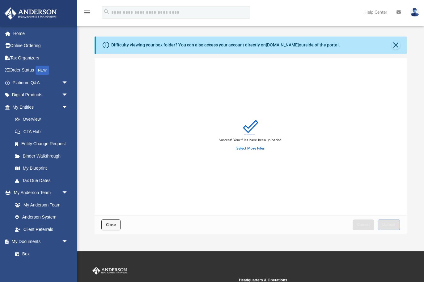
click at [109, 226] on span "Close" at bounding box center [111, 225] width 10 height 4
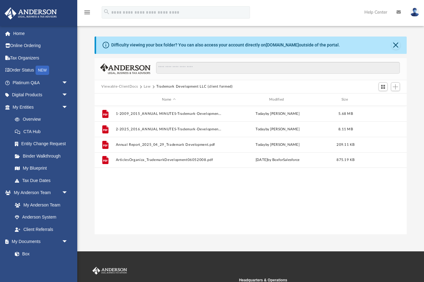
click at [146, 86] on button "Law" at bounding box center [147, 87] width 7 height 6
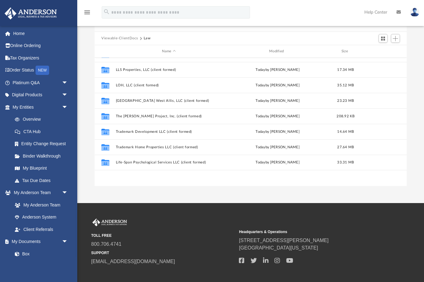
scroll to position [0, 0]
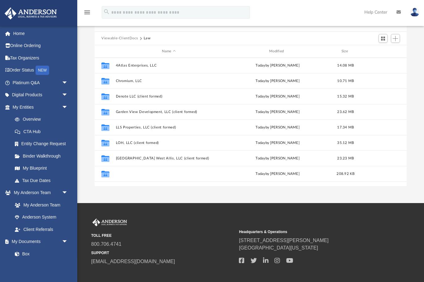
click at [146, 175] on button "The [PERSON_NAME] Project, Inc. (client formed)" at bounding box center [169, 174] width 106 height 4
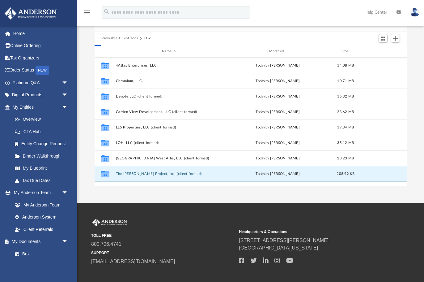
click at [146, 175] on button "The [PERSON_NAME] Project, Inc. (client formed)" at bounding box center [169, 174] width 106 height 4
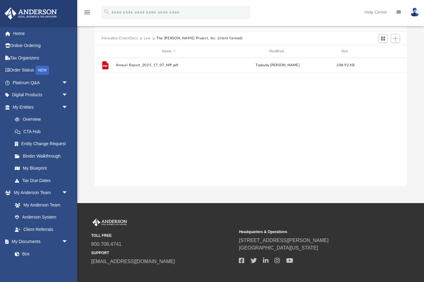
click at [240, 146] on div "File Annual Report_2025_17_07_MP.pdf [DATE] by [PERSON_NAME] 208.92 KB" at bounding box center [251, 121] width 312 height 128
click at [395, 38] on span "Add" at bounding box center [395, 38] width 5 height 5
click at [390, 52] on li "Upload" at bounding box center [387, 51] width 20 height 6
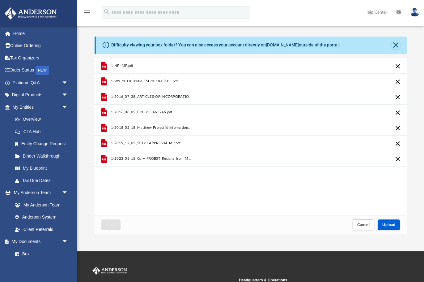
click at [219, 180] on div "1-NPI-MP.pdf 1-W9_2018_Brkfld_TSL-2018-07-05.pdf 1-2016_07_28_ARTICLES-OF-INCOR…" at bounding box center [251, 136] width 312 height 157
click at [394, 224] on span "Upload" at bounding box center [388, 225] width 13 height 4
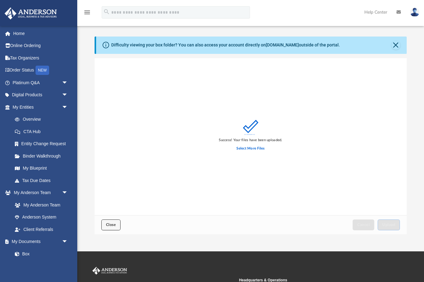
click at [108, 223] on span "Close" at bounding box center [111, 225] width 10 height 4
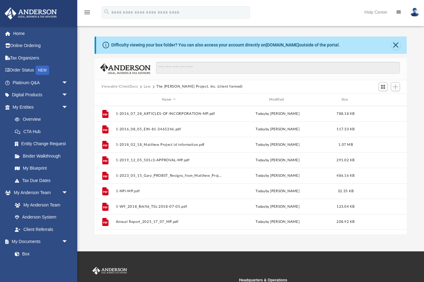
click at [148, 86] on button "Law" at bounding box center [147, 87] width 7 height 6
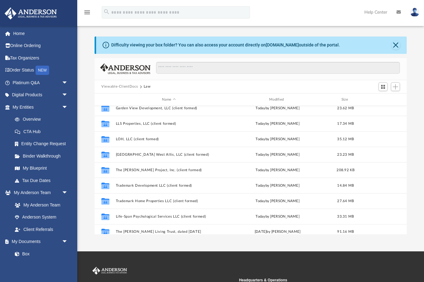
scroll to position [57, 0]
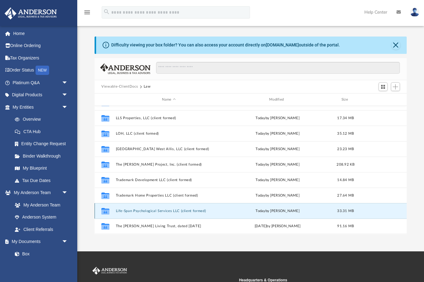
click at [150, 209] on button "​Life-Span Psychological Services LLC (client formed)" at bounding box center [169, 211] width 106 height 4
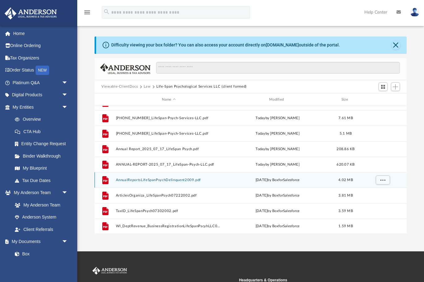
scroll to position [0, 0]
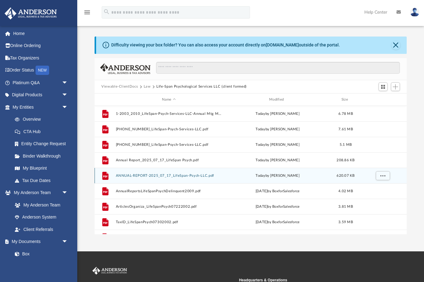
click at [323, 169] on div "File ANNUAL-REPORT-2025_07_17_LifeSpan-Psych-LLC.pdf [DATE] by [PERSON_NAME] 62…" at bounding box center [251, 175] width 312 height 15
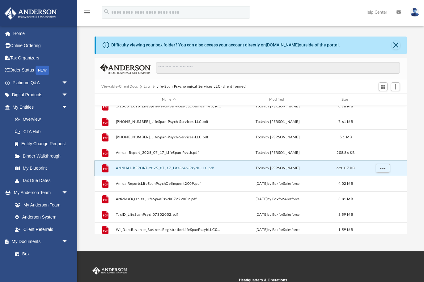
scroll to position [11, 0]
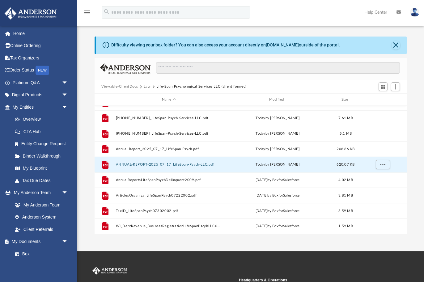
click at [147, 85] on button "Law" at bounding box center [147, 87] width 7 height 6
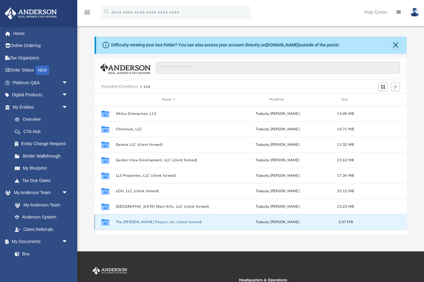
click at [141, 222] on button "The [PERSON_NAME] Project, Inc. (client formed)" at bounding box center [169, 222] width 106 height 4
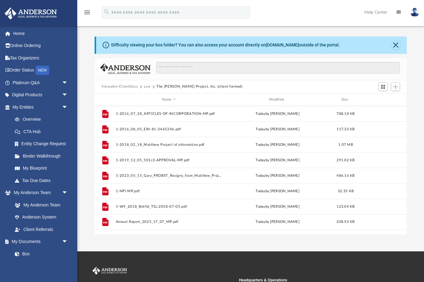
click at [148, 86] on button "Law" at bounding box center [147, 87] width 7 height 6
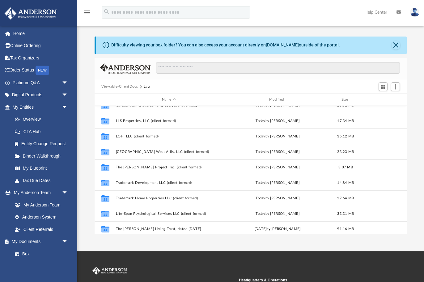
scroll to position [57, 0]
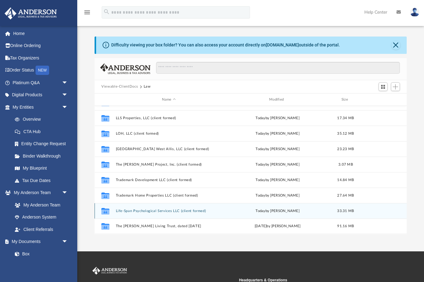
click at [151, 209] on div "Collaborated Folder ​Life-Span Psychological Services LLC (client formed) [DATE…" at bounding box center [251, 210] width 312 height 15
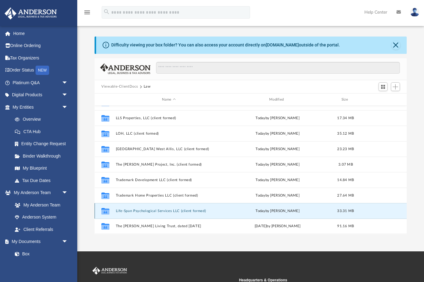
click at [138, 206] on div "Collaborated Folder ​Life-Span Psychological Services LLC (client formed) [DATE…" at bounding box center [251, 210] width 312 height 15
click at [137, 209] on button "​Life-Span Psychological Services LLC (client formed)" at bounding box center [169, 211] width 106 height 4
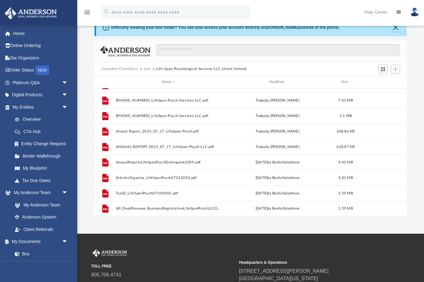
scroll to position [0, 0]
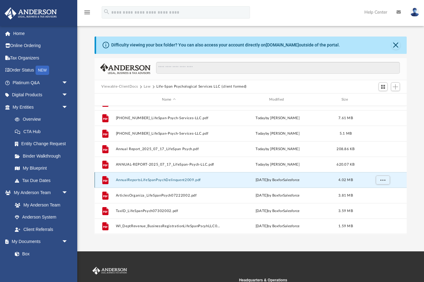
click at [217, 179] on button "AnnualReportsLifeSpanPsychDelinquent2009.pdf" at bounding box center [169, 180] width 106 height 4
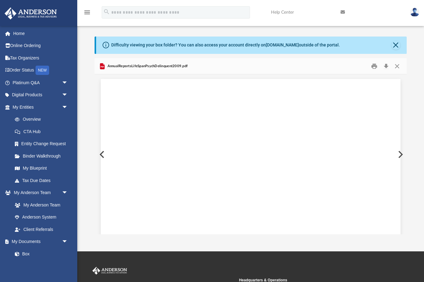
scroll to position [3191, 0]
click at [396, 63] on button "Close" at bounding box center [397, 66] width 11 height 10
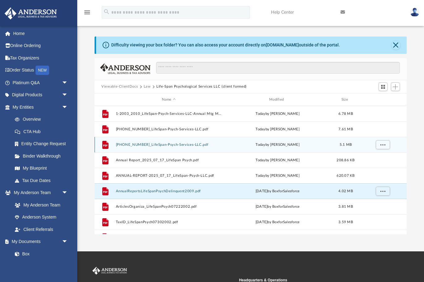
scroll to position [11, 0]
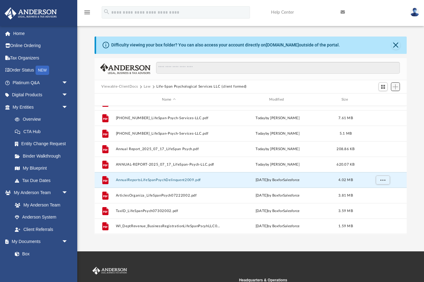
click at [397, 85] on span "Add" at bounding box center [395, 86] width 5 height 5
click at [378, 100] on li "Upload" at bounding box center [387, 99] width 20 height 6
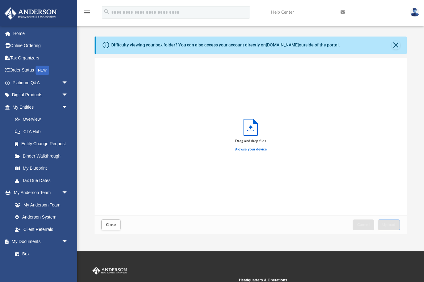
scroll to position [157, 312]
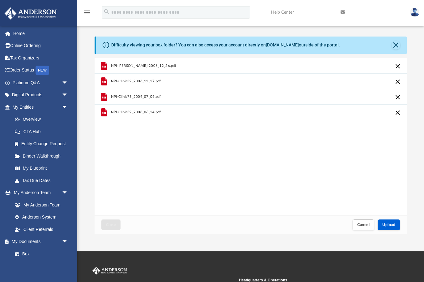
click at [299, 182] on div "NPI-[PERSON_NAME]-2006_12_26.pdf NPI-Clinic39_2006_12_27.pdf NPI-Clinic75_2009_…" at bounding box center [251, 136] width 312 height 157
click at [392, 223] on span "Upload" at bounding box center [388, 225] width 13 height 4
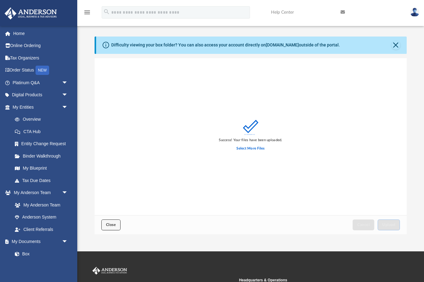
click at [113, 225] on span "Close" at bounding box center [111, 225] width 10 height 4
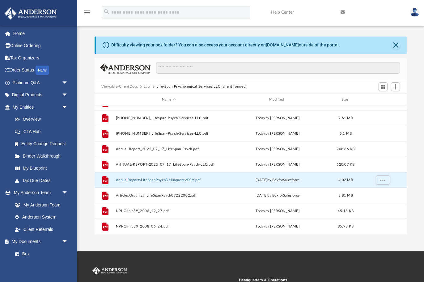
click at [145, 86] on button "Law" at bounding box center [147, 87] width 7 height 6
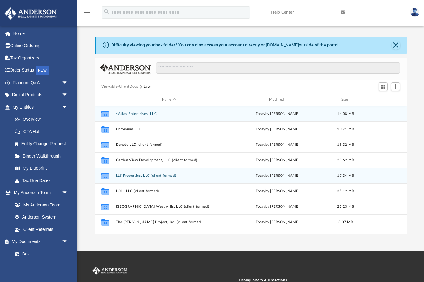
scroll to position [20, 0]
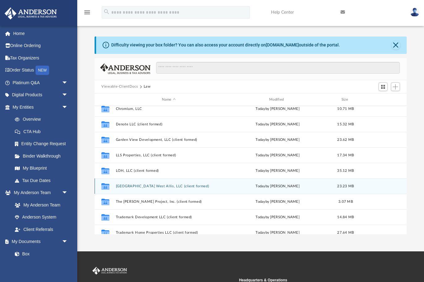
click at [128, 186] on button "[GEOGRAPHIC_DATA] West Allis, LLC (client formed)" at bounding box center [169, 186] width 106 height 4
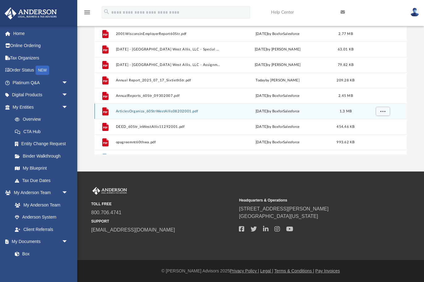
scroll to position [0, 0]
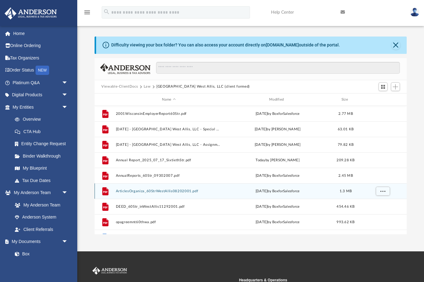
click at [318, 185] on div "File ArticlesOrganiza_60StrWestAllis08202001.pdf [DATE] by BoxforSalesforce 1.3…" at bounding box center [251, 190] width 312 height 15
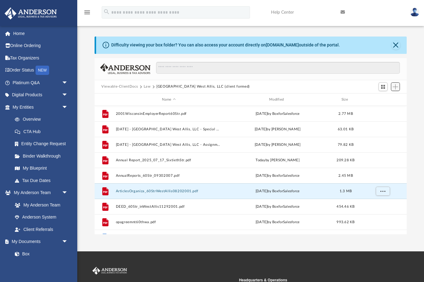
click at [396, 86] on span "Add" at bounding box center [395, 86] width 5 height 5
click at [387, 98] on li "Upload" at bounding box center [387, 99] width 20 height 6
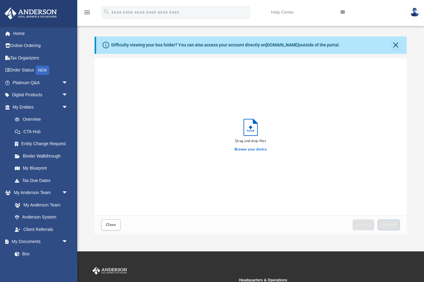
scroll to position [157, 312]
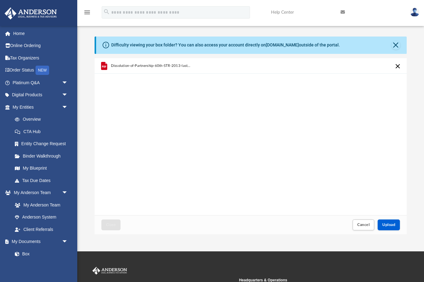
click at [233, 181] on div "Dissolution-of-Partnership-60th-STR-2013-last1065-K1.pdf.pdf" at bounding box center [251, 136] width 312 height 157
click at [387, 224] on span "Upload" at bounding box center [388, 225] width 13 height 4
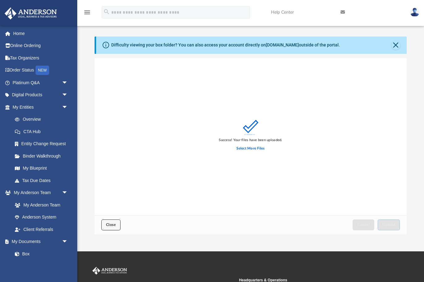
click at [114, 226] on span "Close" at bounding box center [111, 225] width 10 height 4
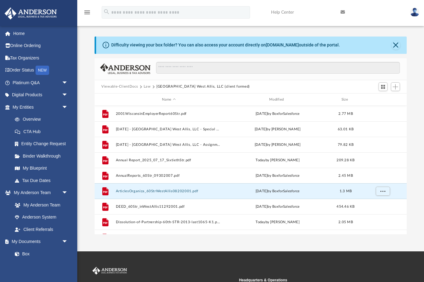
click at [149, 86] on button "Law" at bounding box center [147, 87] width 7 height 6
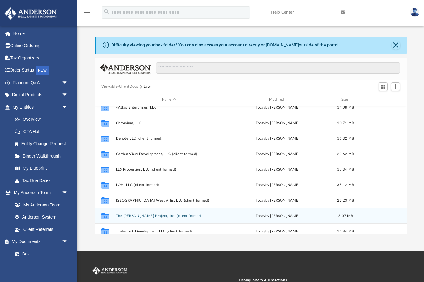
scroll to position [0, 0]
